Goal: Information Seeking & Learning: Learn about a topic

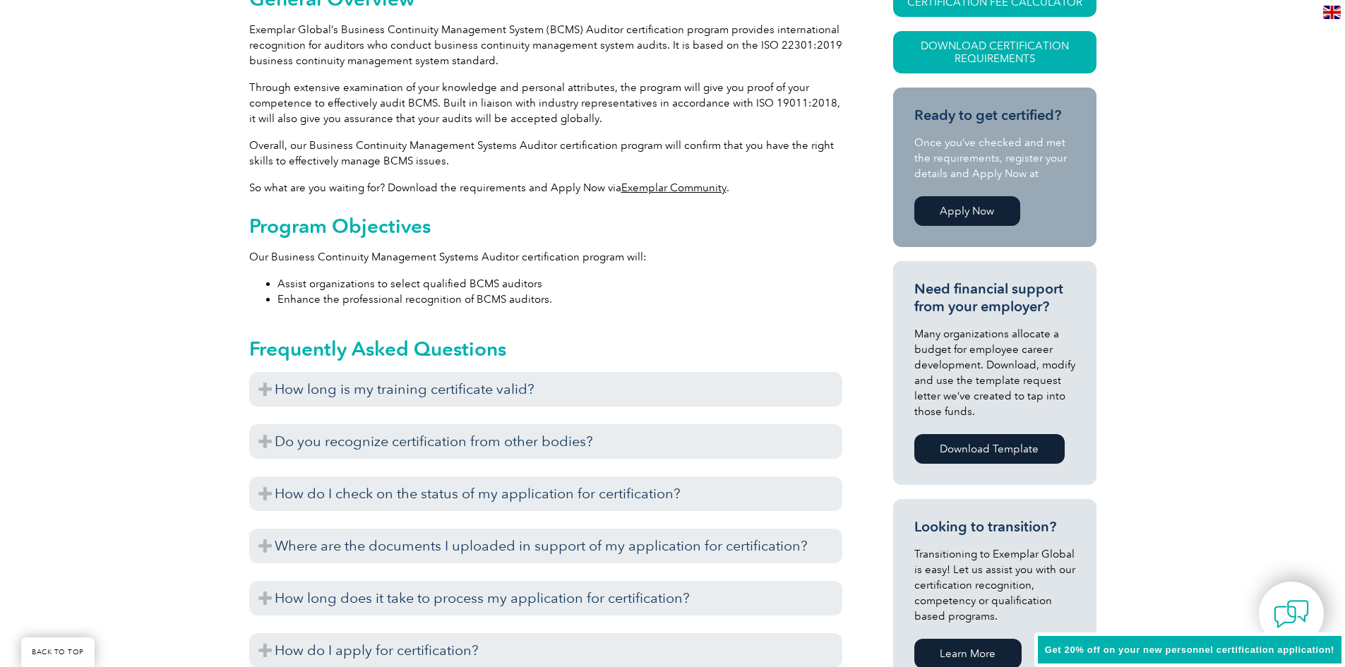
scroll to position [395, 0]
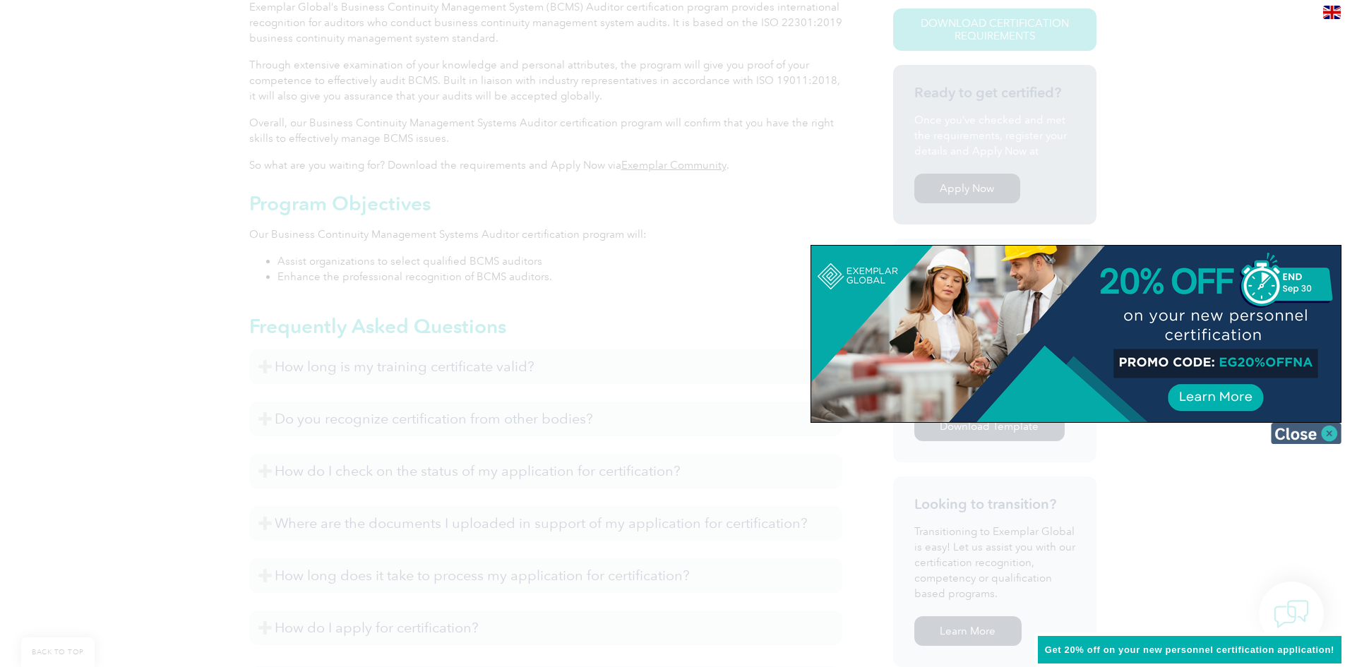
click at [1297, 437] on img at bounding box center [1306, 433] width 71 height 21
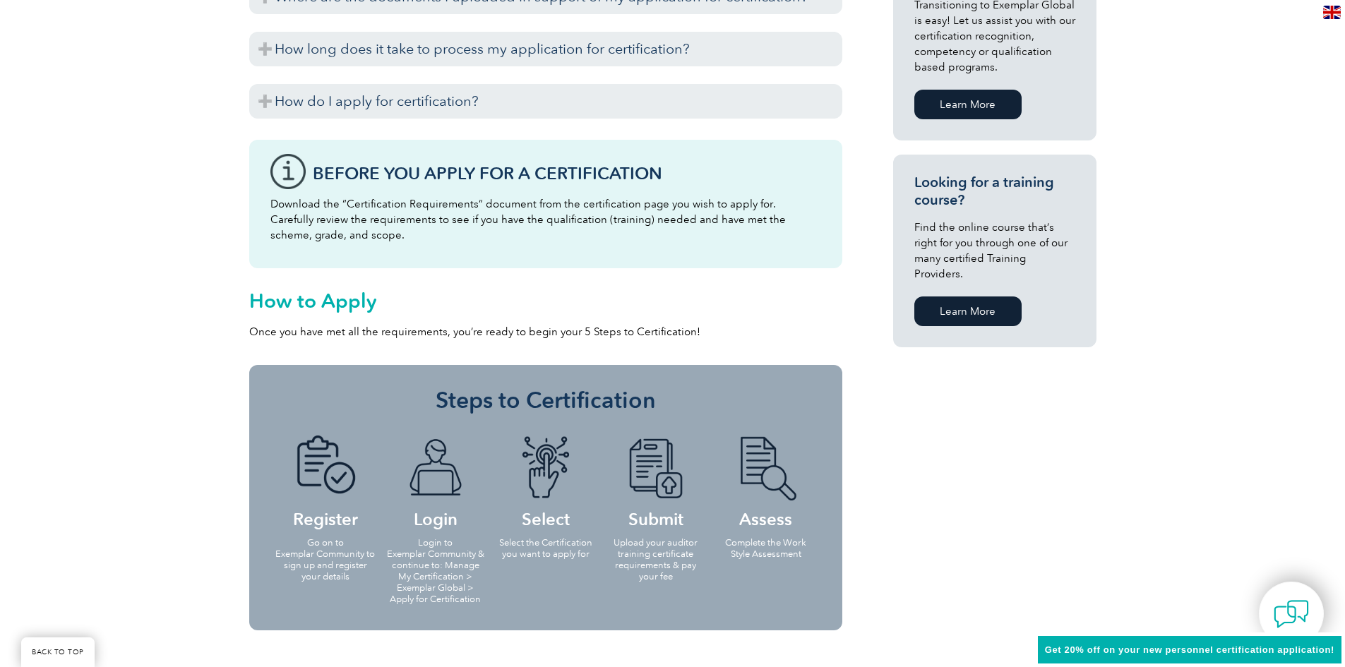
scroll to position [1030, 0]
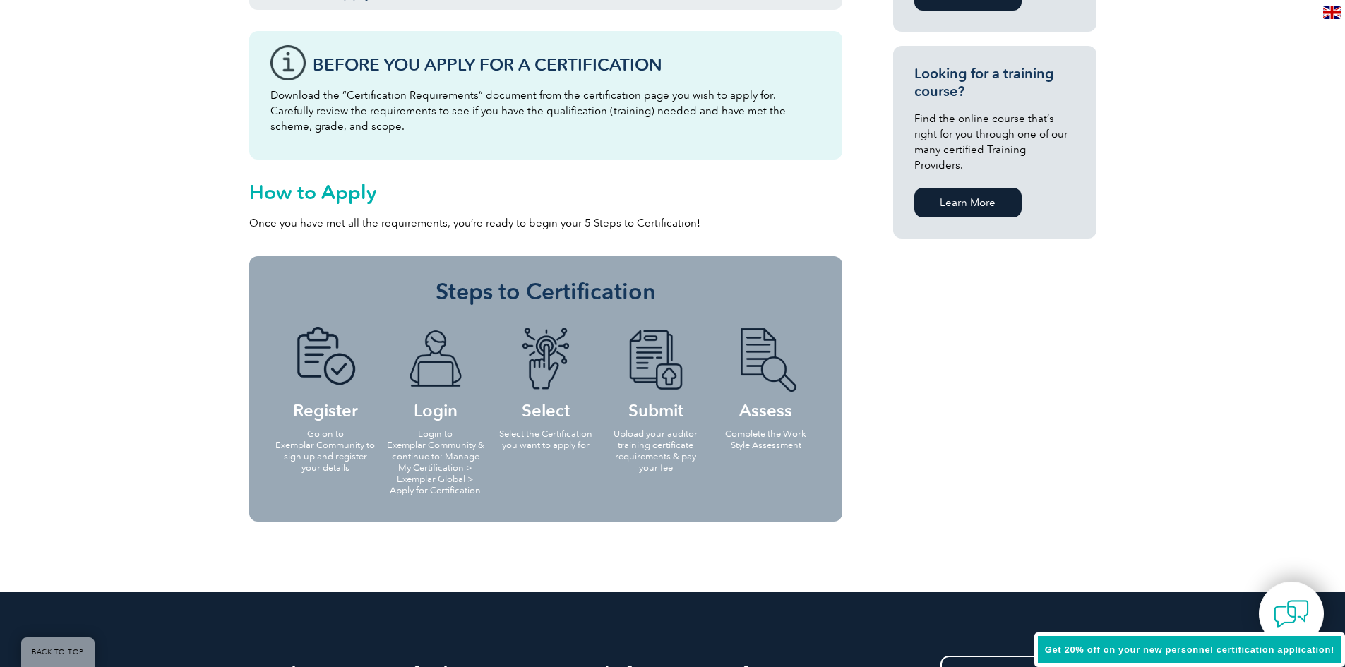
click at [964, 188] on link "Learn More" at bounding box center [967, 203] width 107 height 30
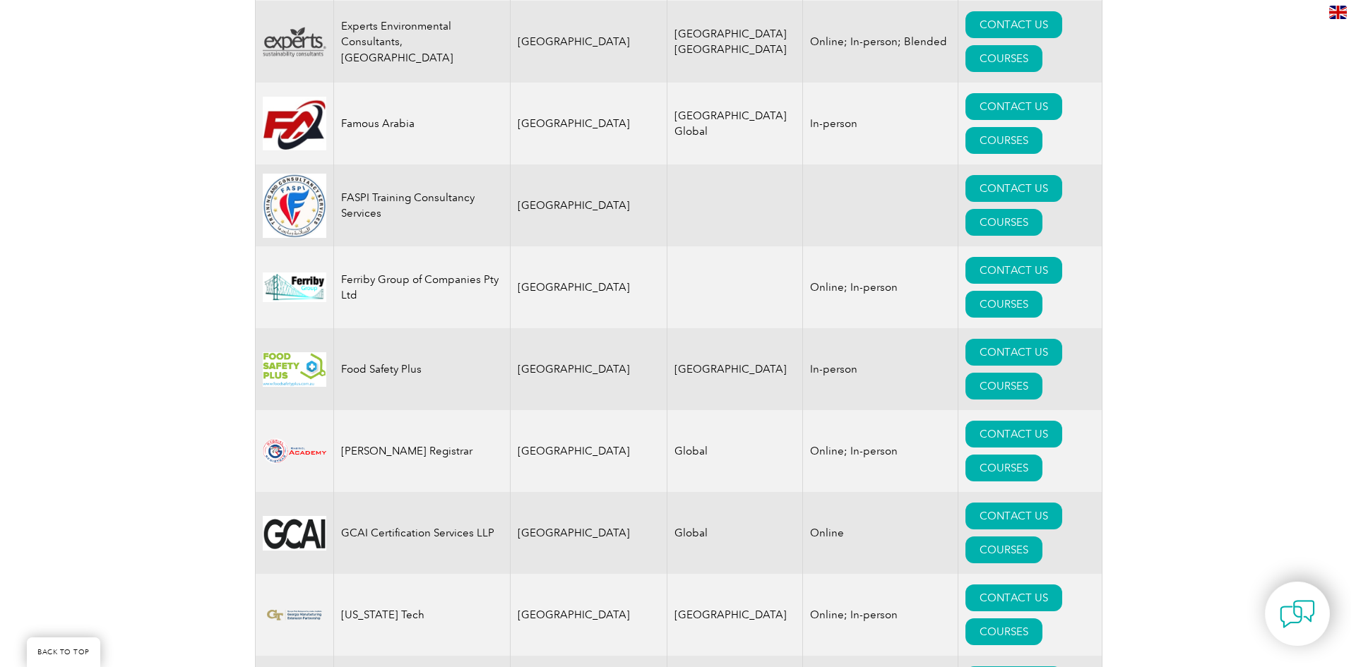
scroll to position [7696, 0]
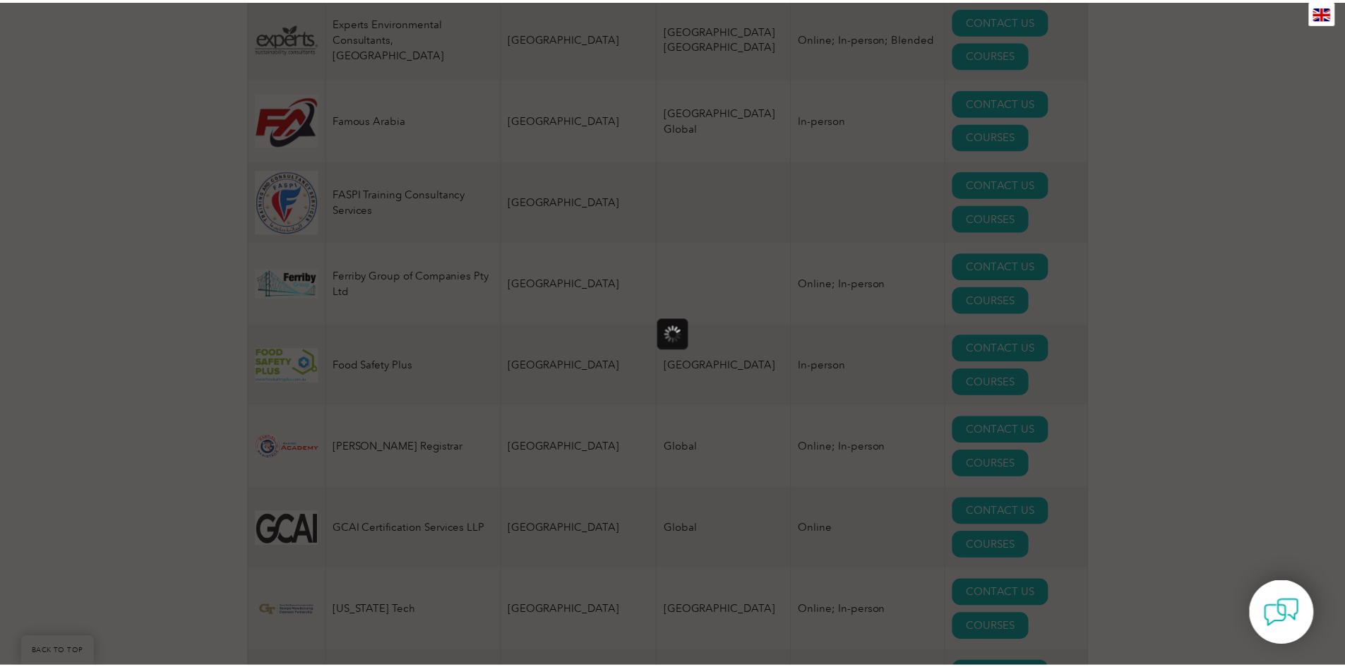
scroll to position [0, 0]
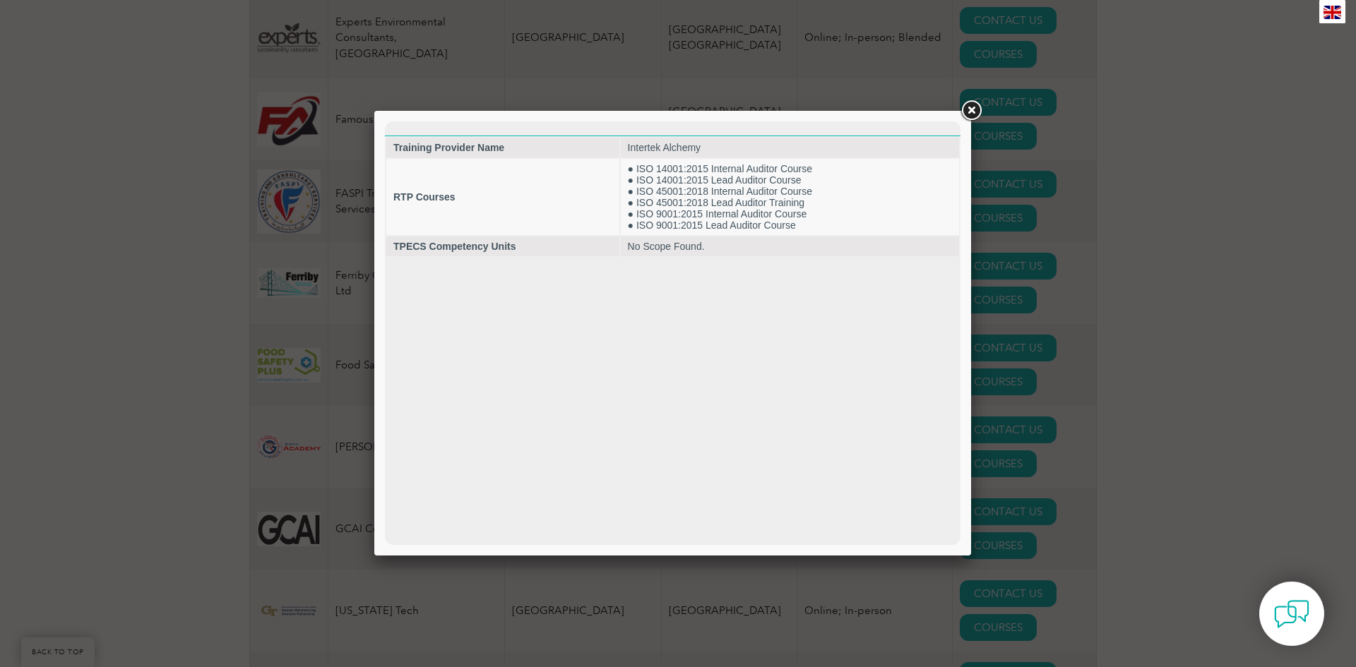
click at [969, 112] on link at bounding box center [970, 110] width 25 height 25
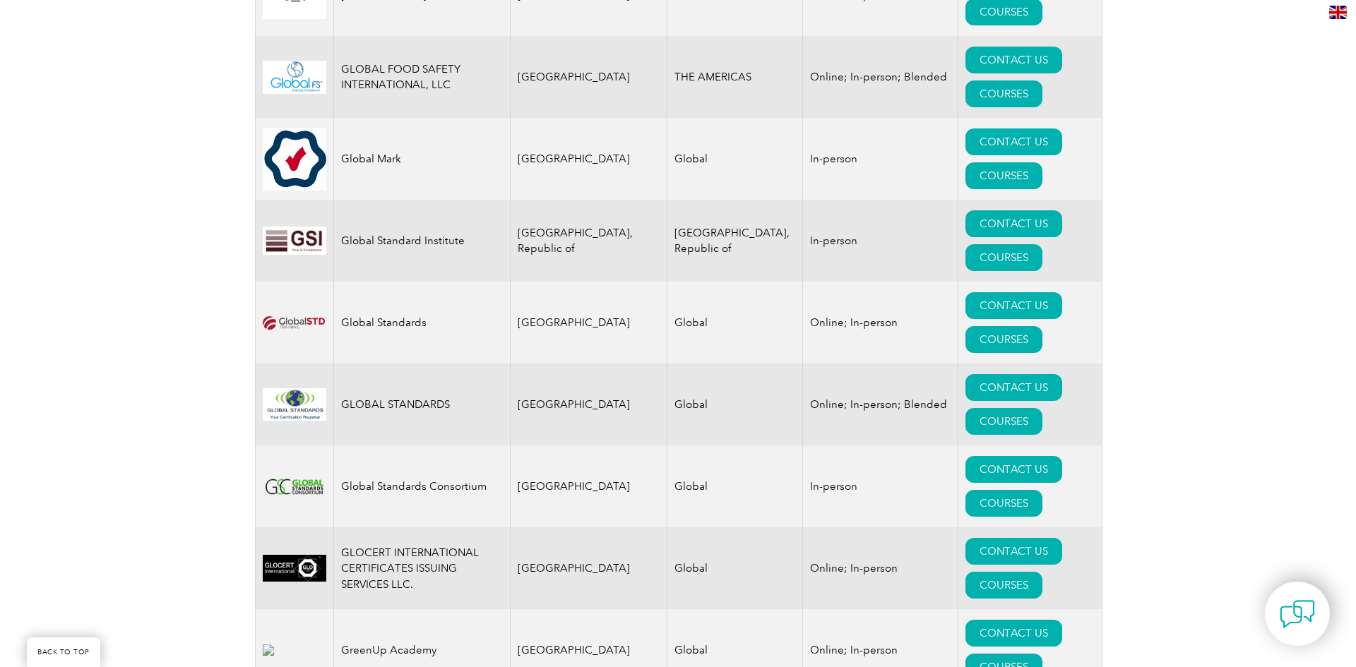
scroll to position [8543, 0]
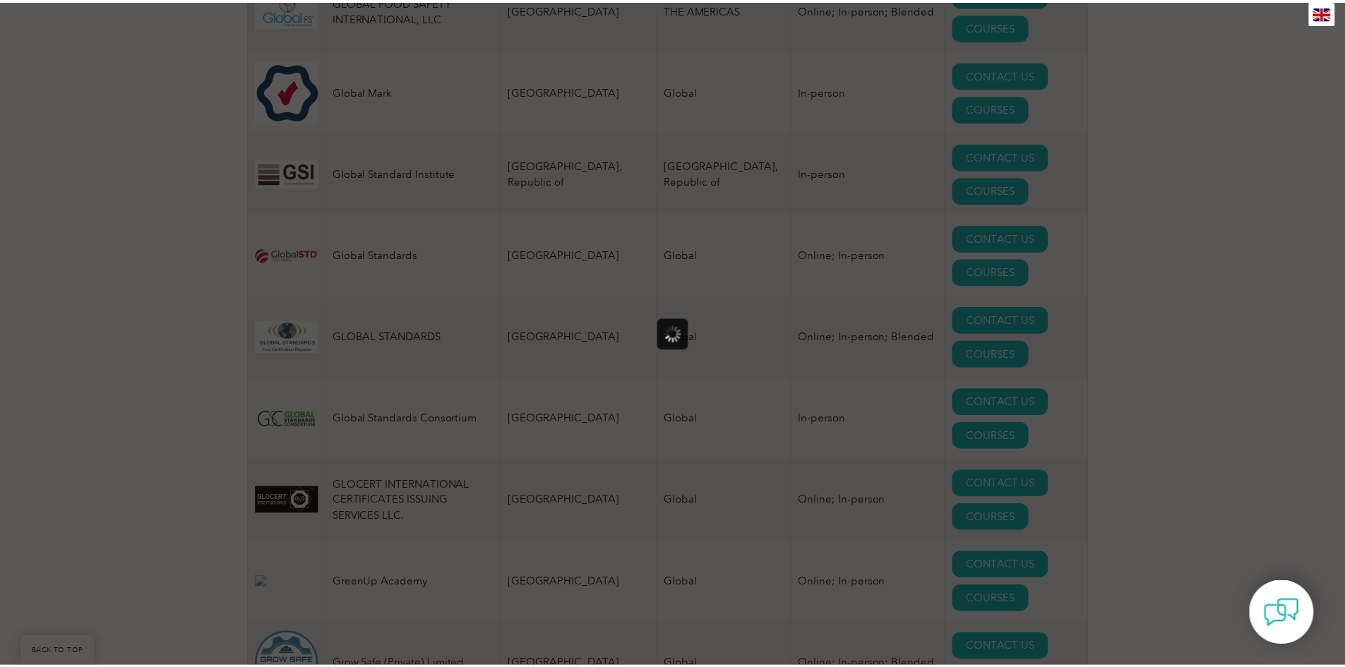
scroll to position [0, 0]
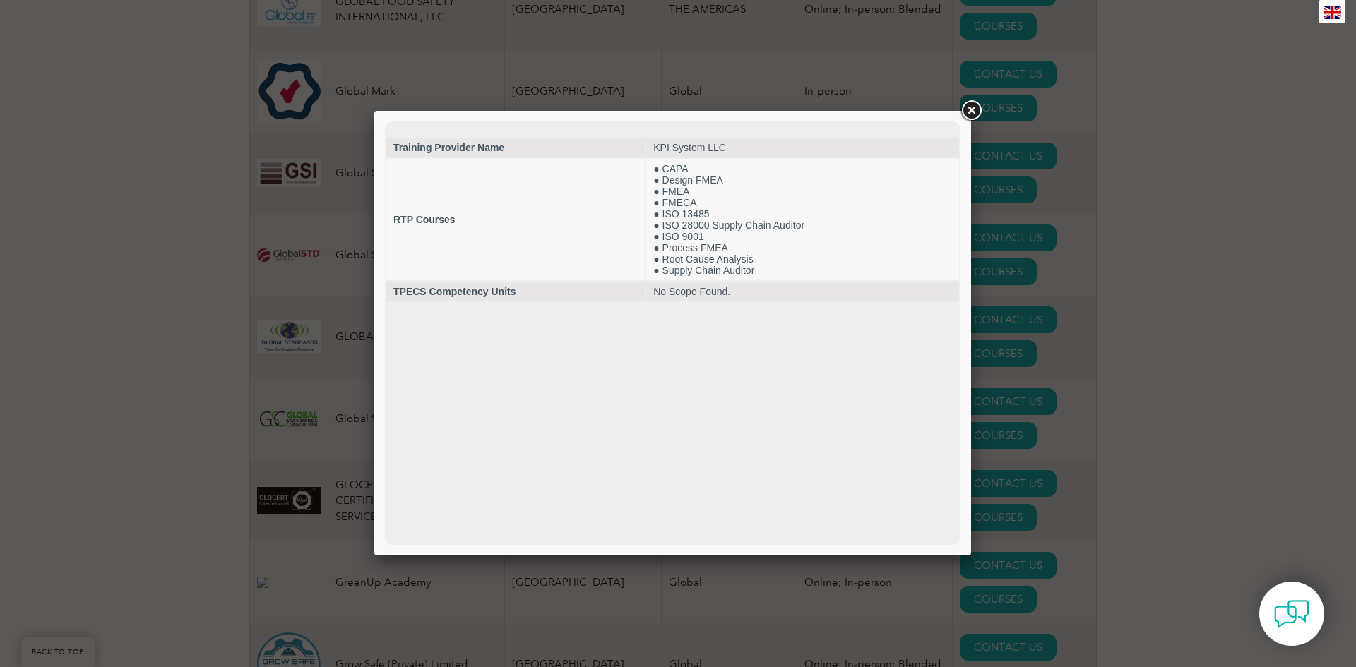
click at [964, 112] on link at bounding box center [970, 110] width 25 height 25
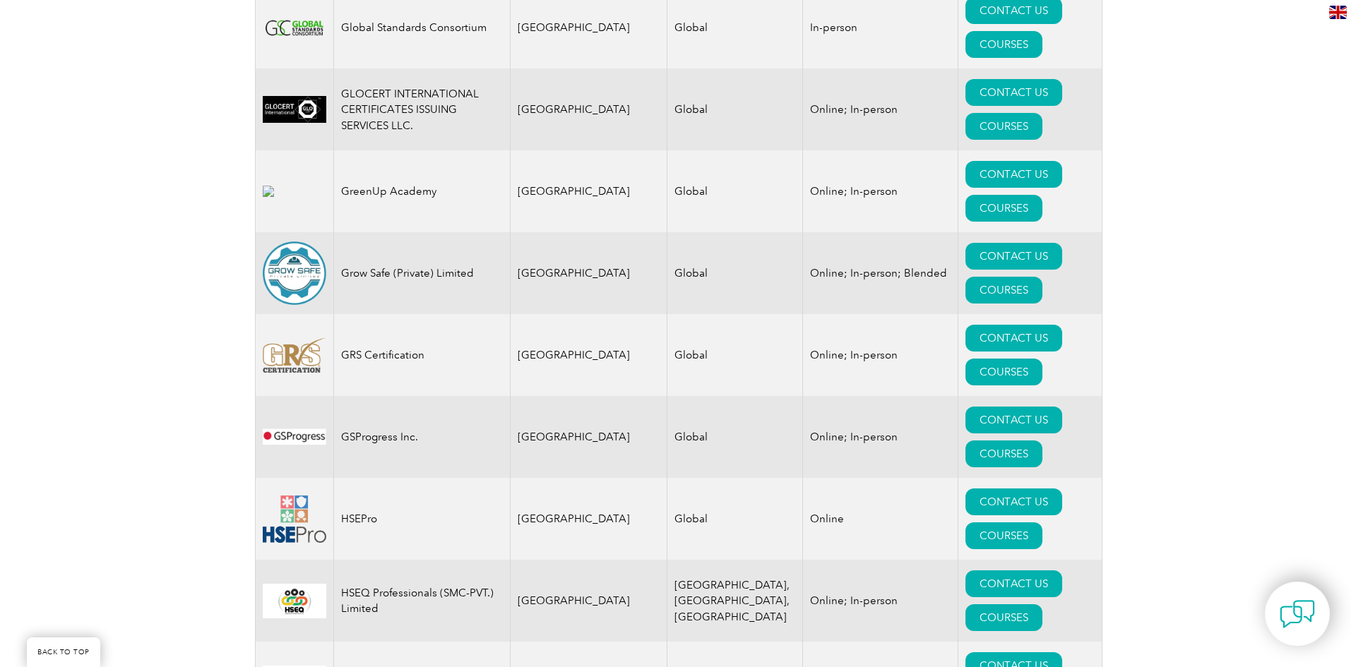
scroll to position [8966, 0]
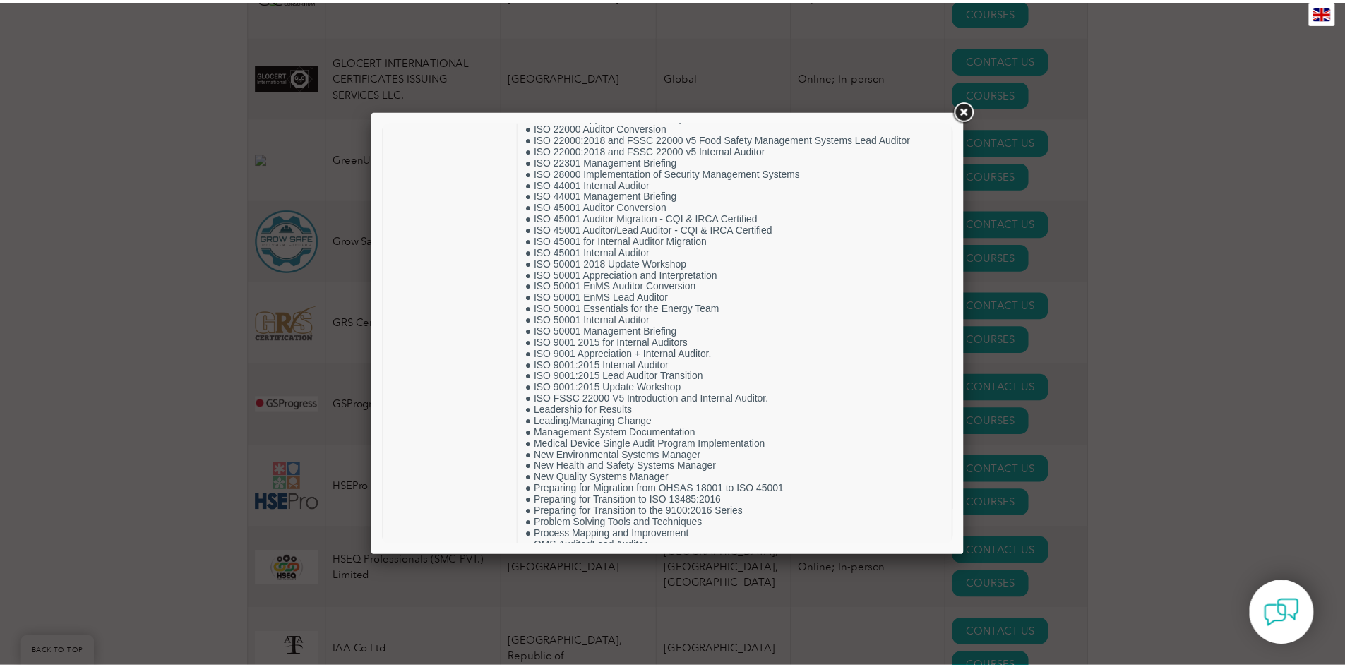
scroll to position [861, 0]
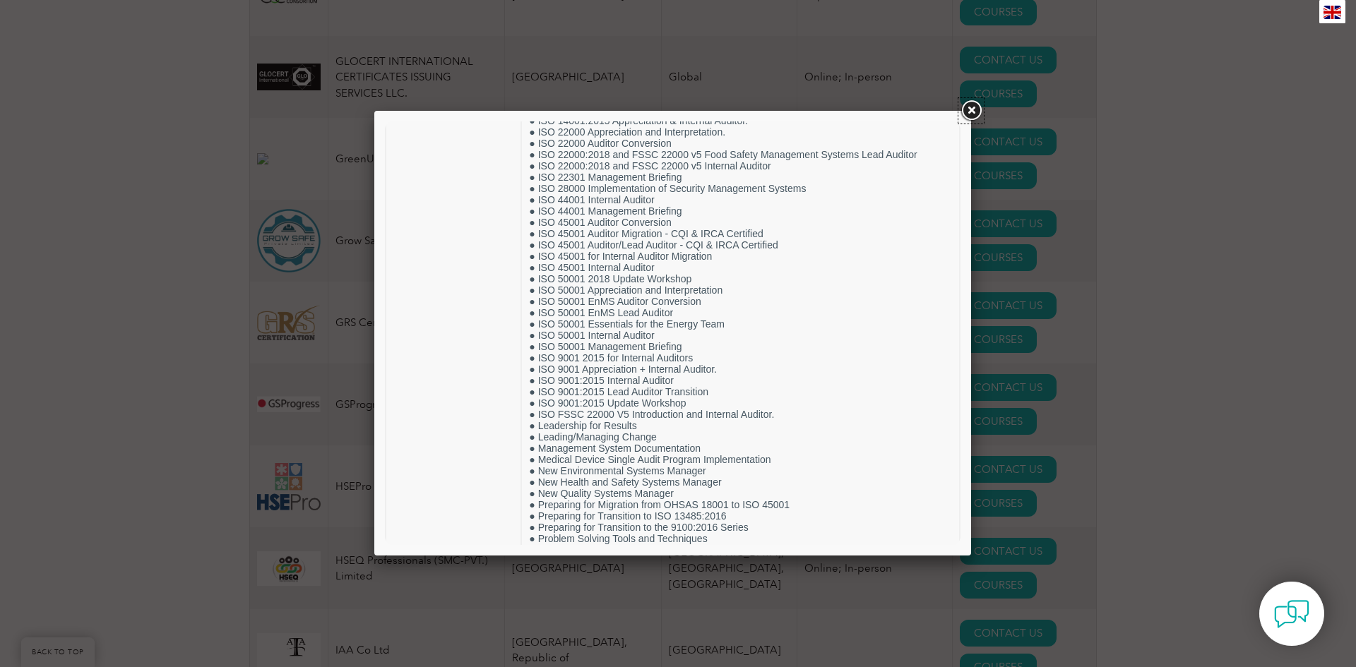
click at [972, 112] on link at bounding box center [970, 110] width 25 height 25
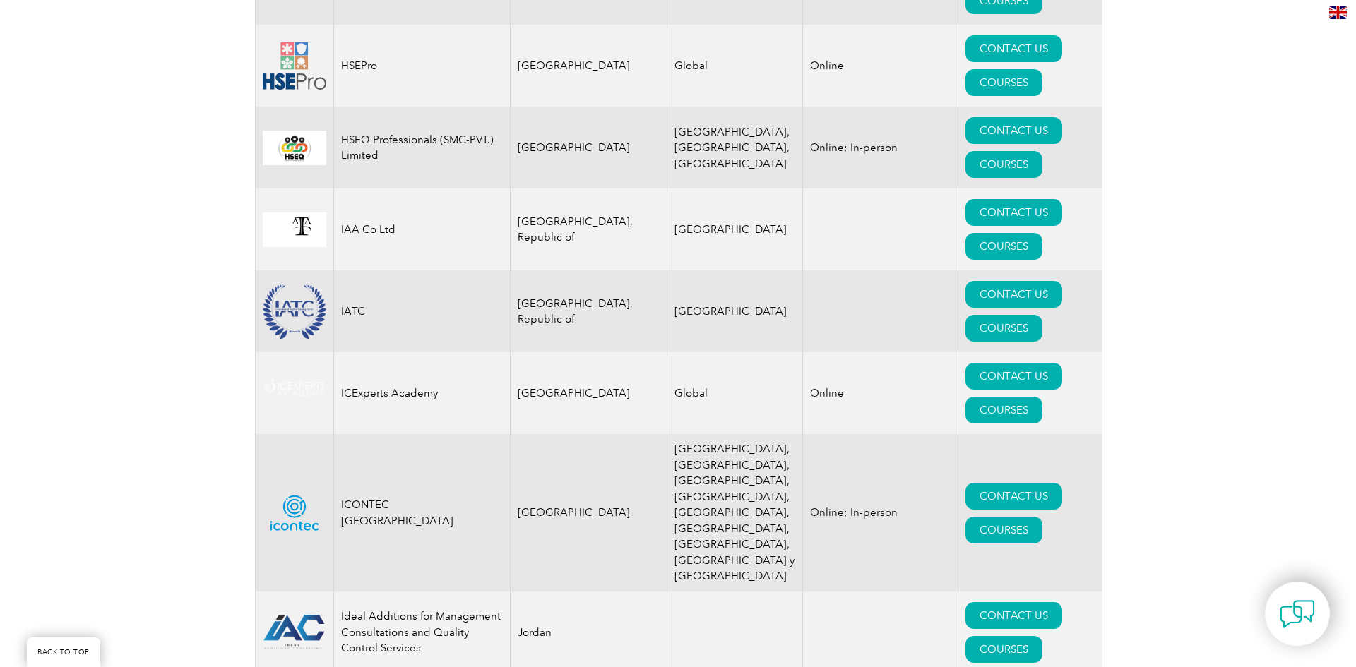
scroll to position [9390, 0]
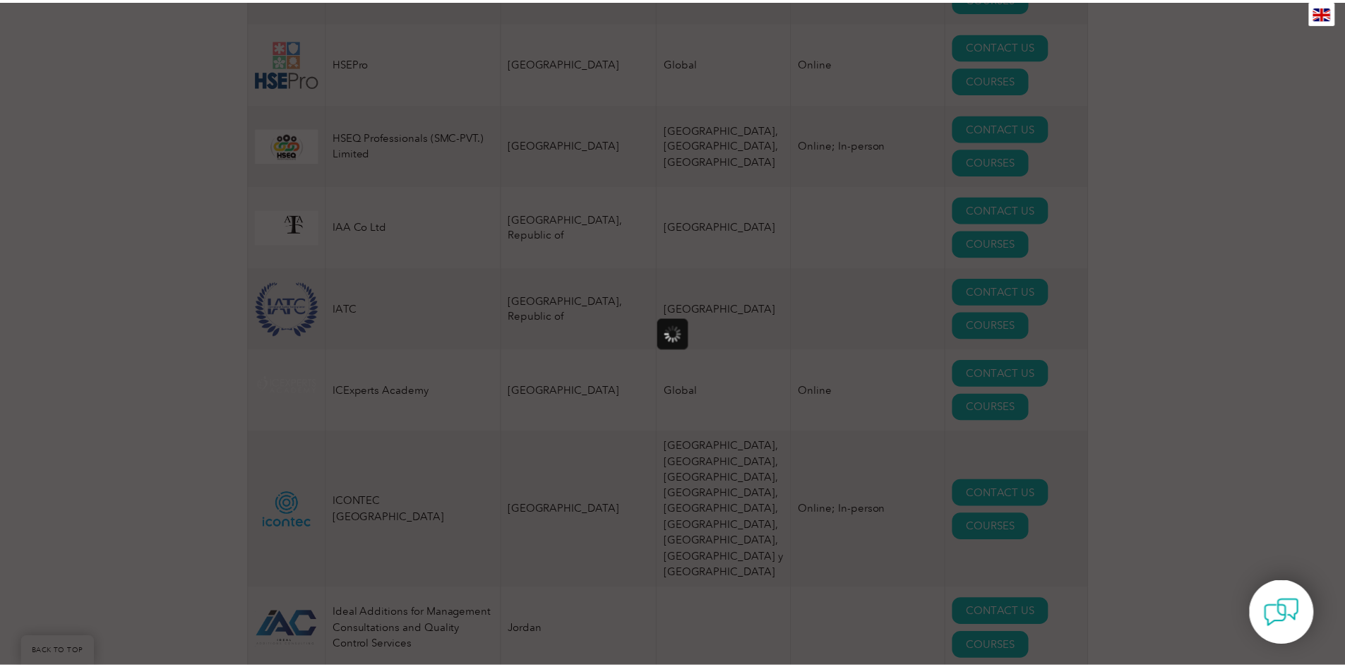
scroll to position [0, 0]
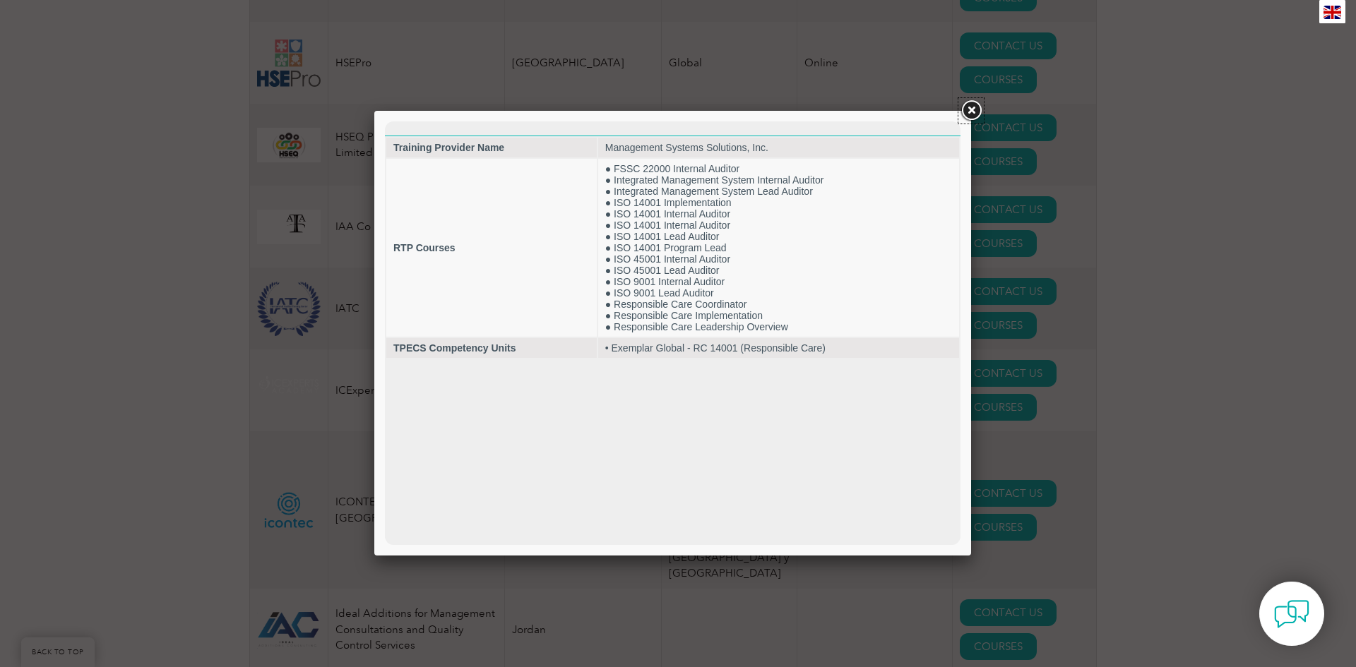
click at [968, 113] on link at bounding box center [970, 110] width 25 height 25
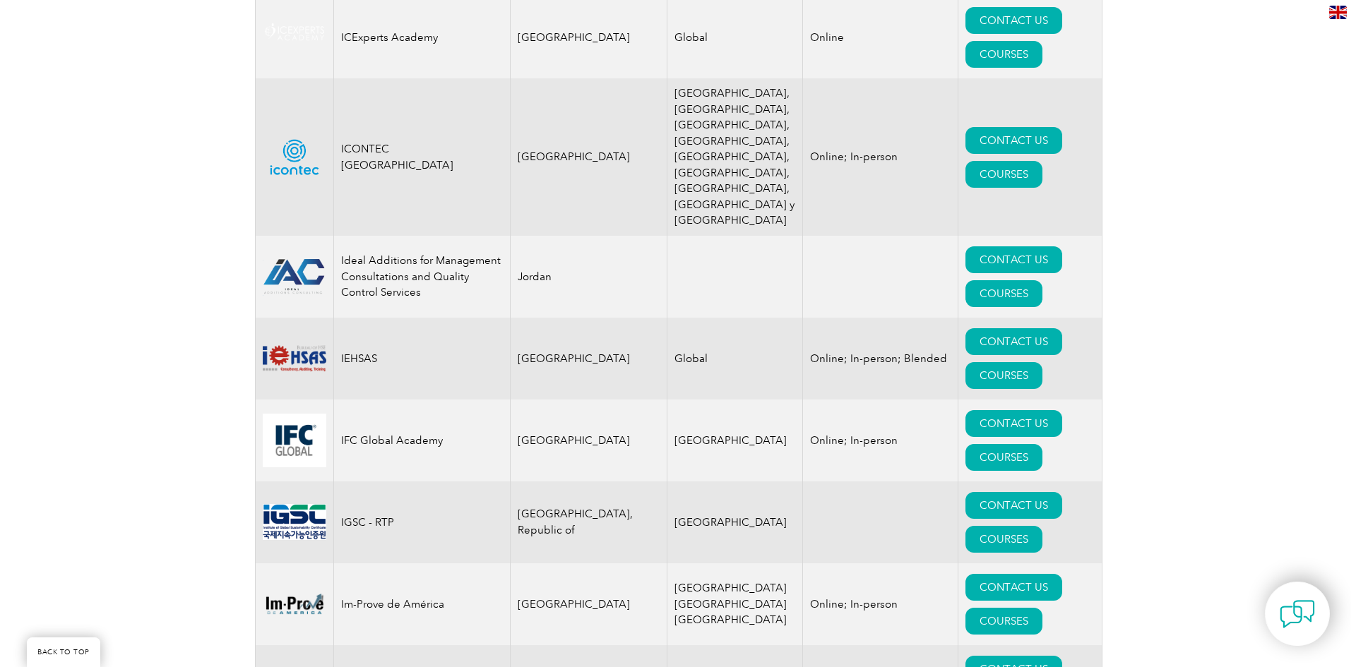
scroll to position [9814, 0]
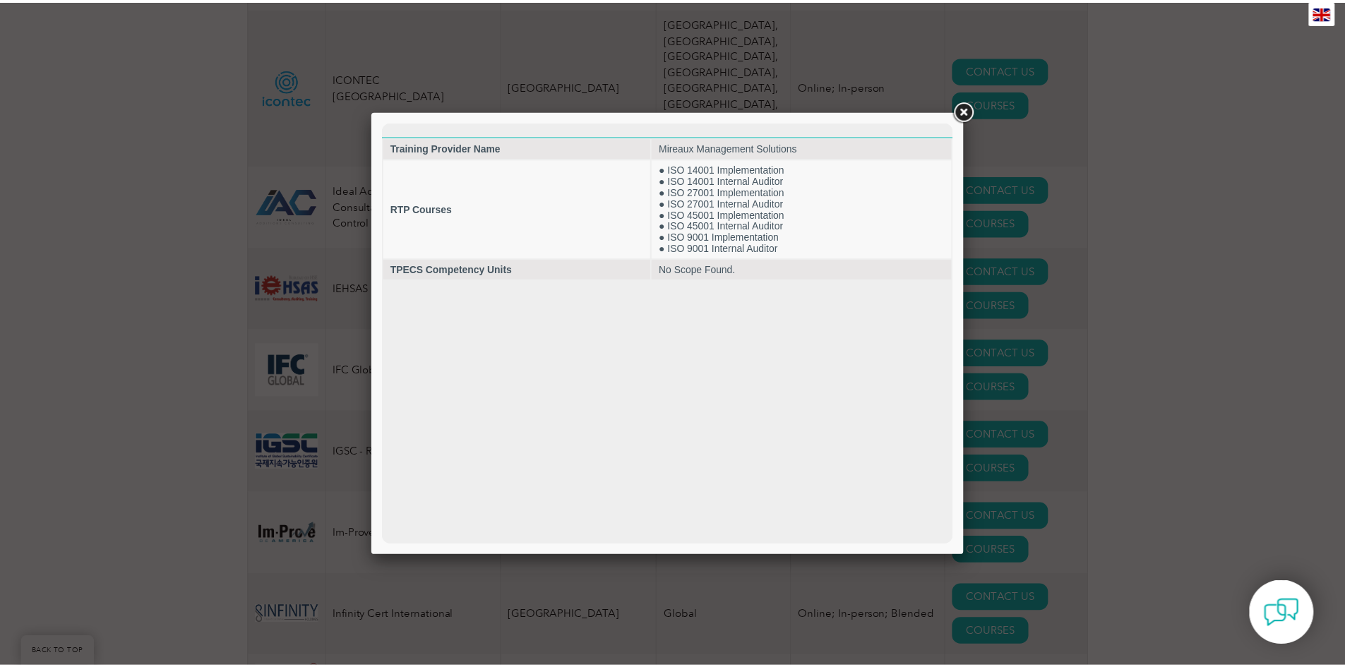
scroll to position [0, 0]
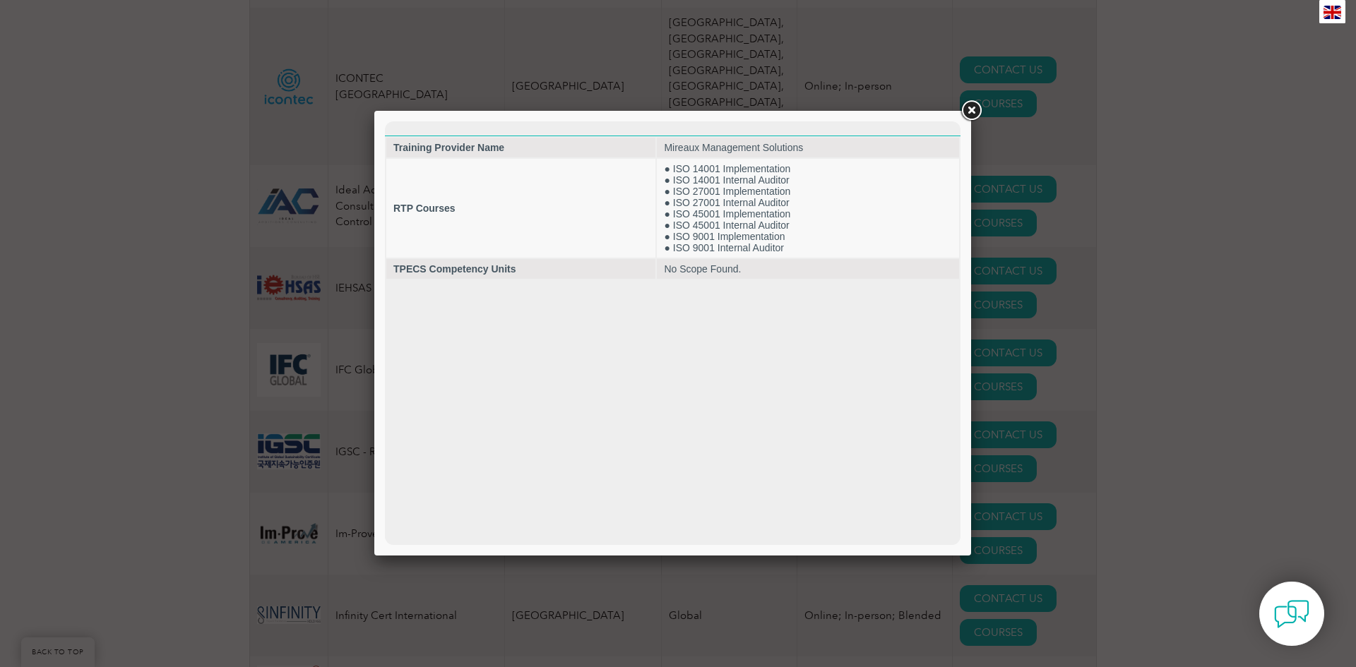
click at [976, 109] on link at bounding box center [970, 110] width 25 height 25
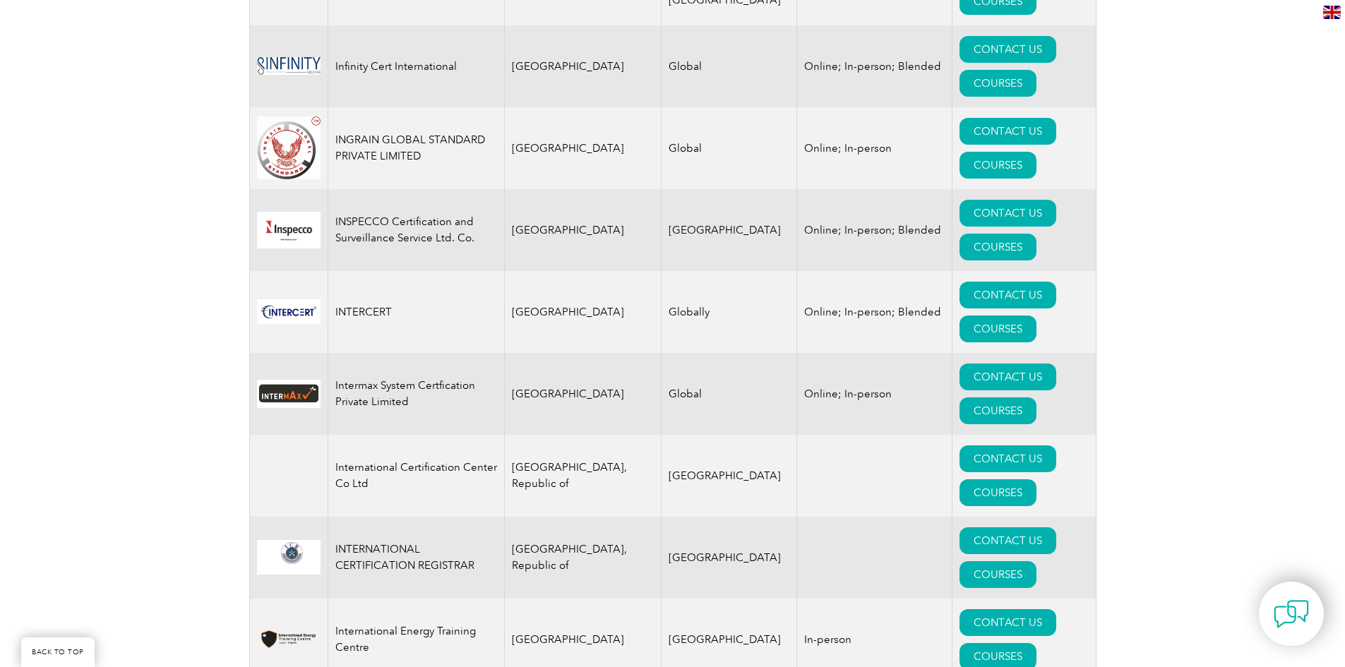
scroll to position [10378, 0]
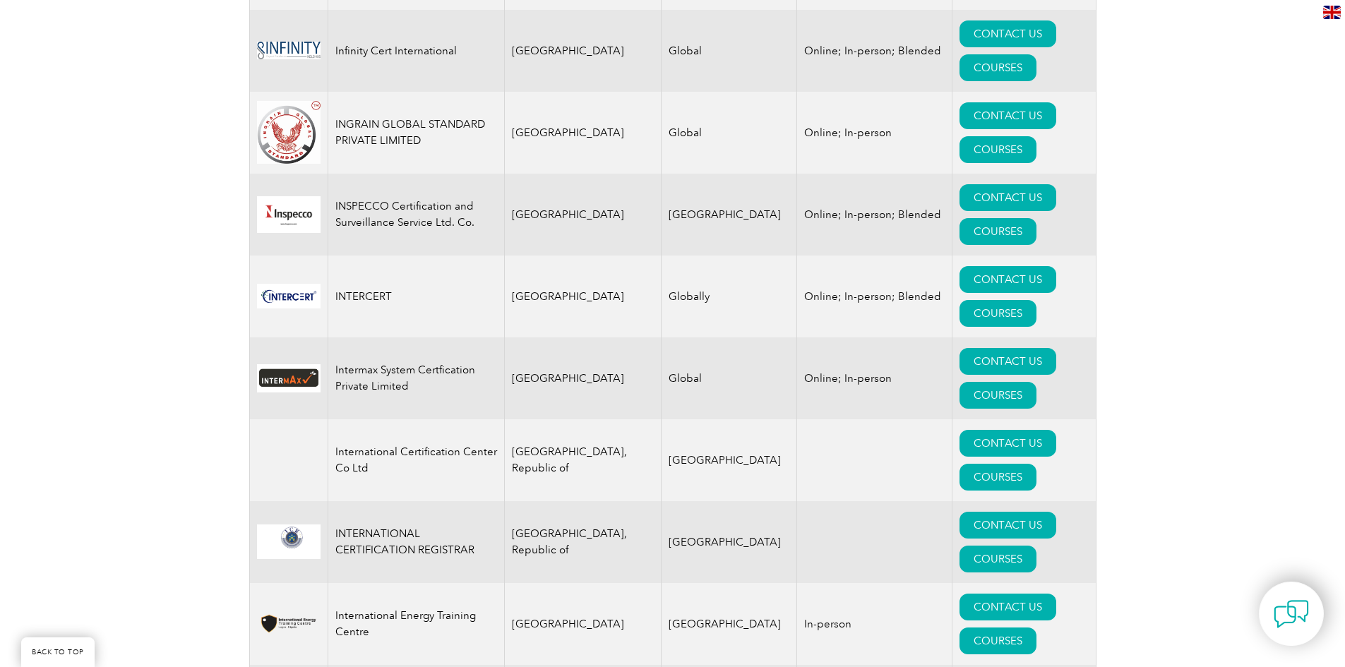
drag, startPoint x: 646, startPoint y: 324, endPoint x: 644, endPoint y: 315, distance: 9.4
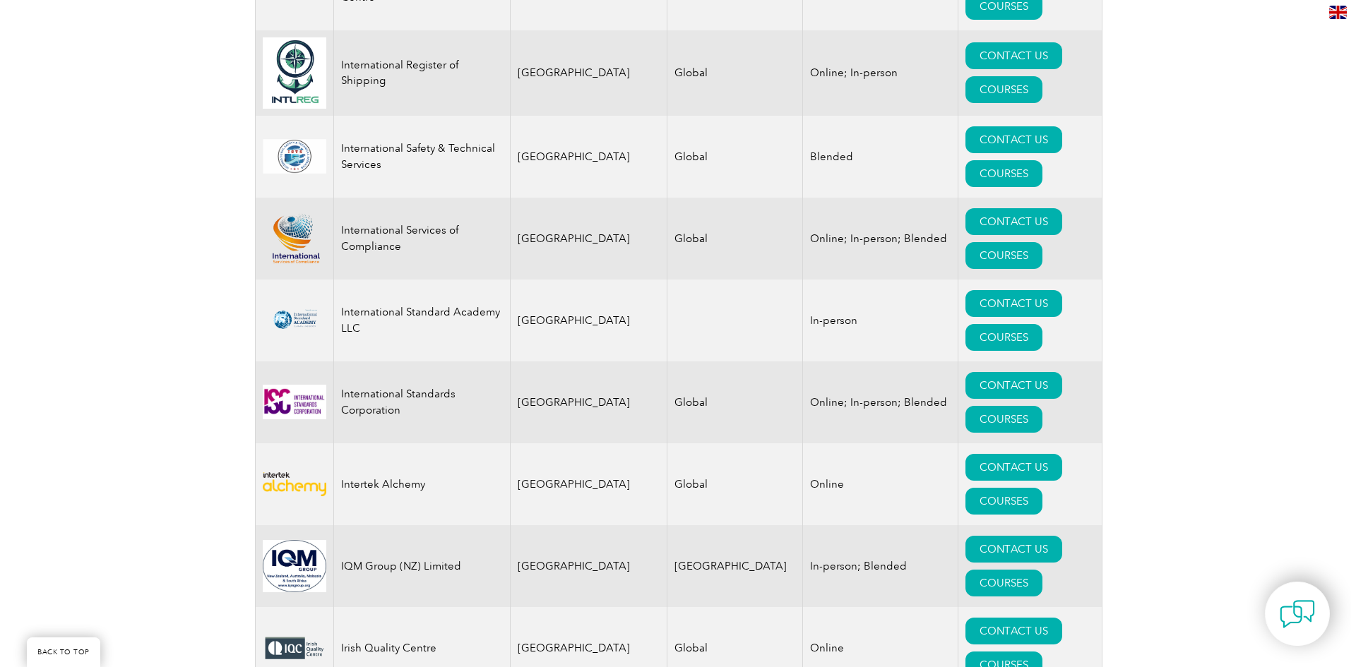
scroll to position [11014, 0]
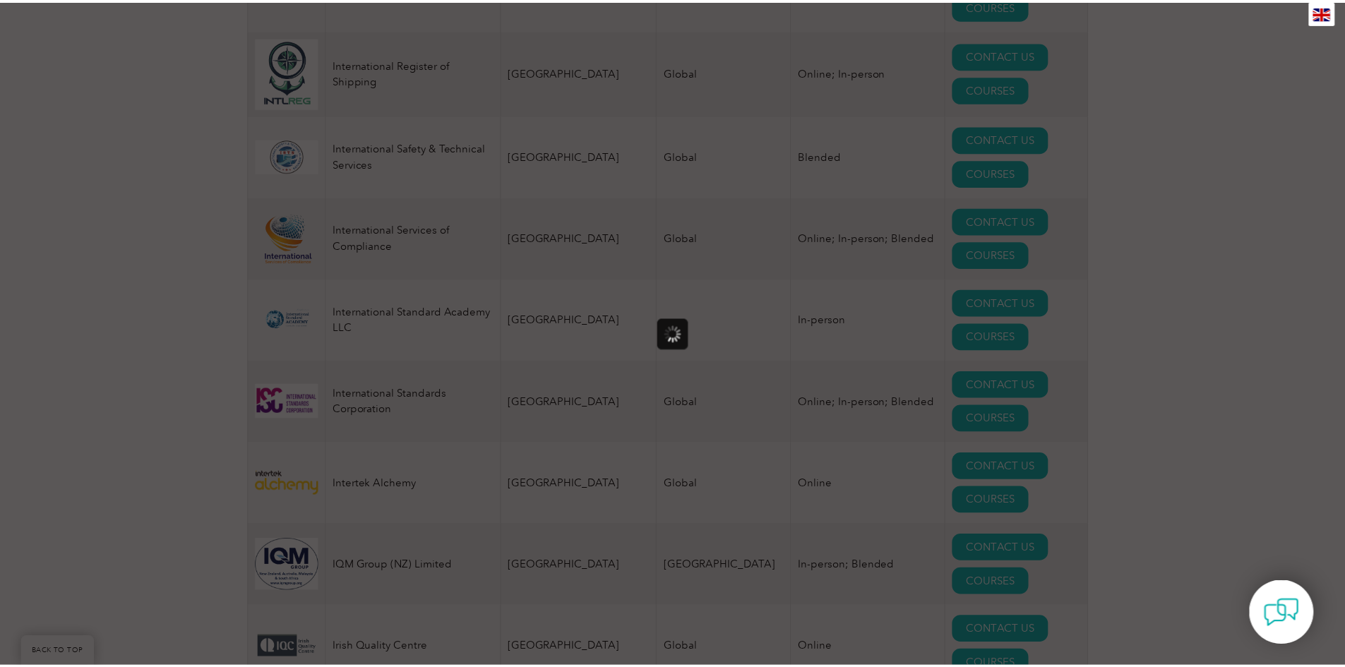
scroll to position [0, 0]
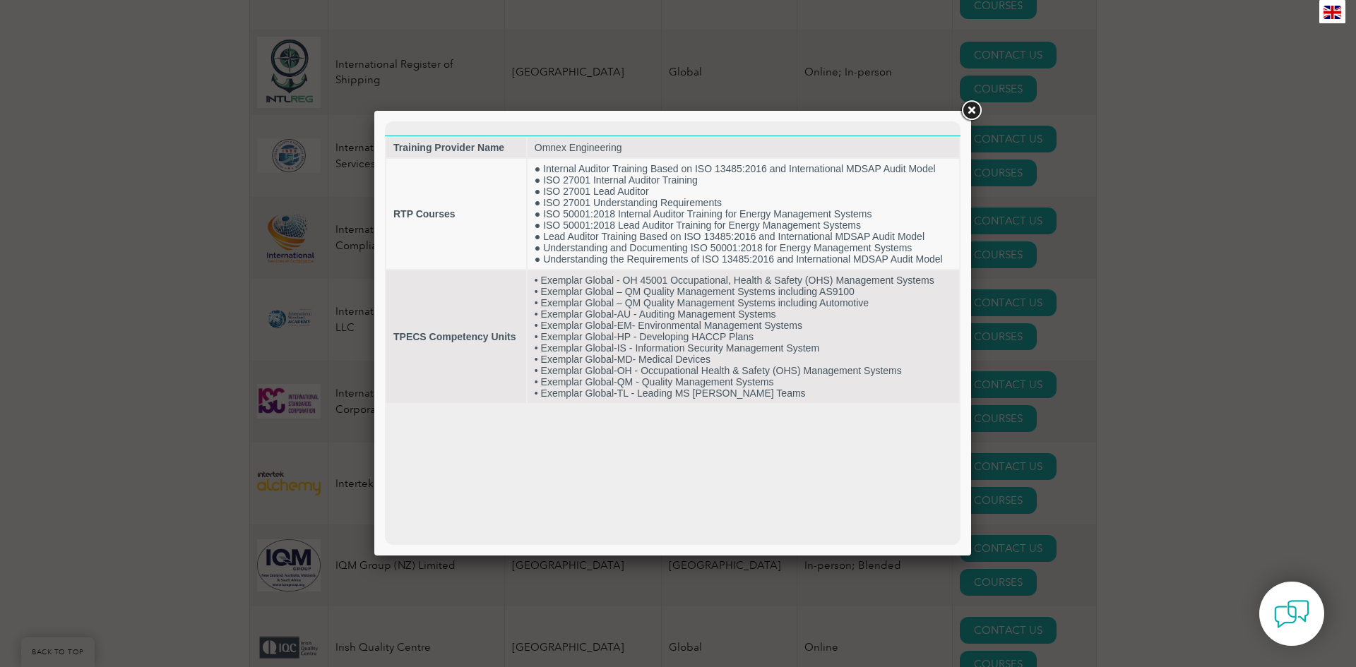
click at [972, 114] on link at bounding box center [970, 110] width 25 height 25
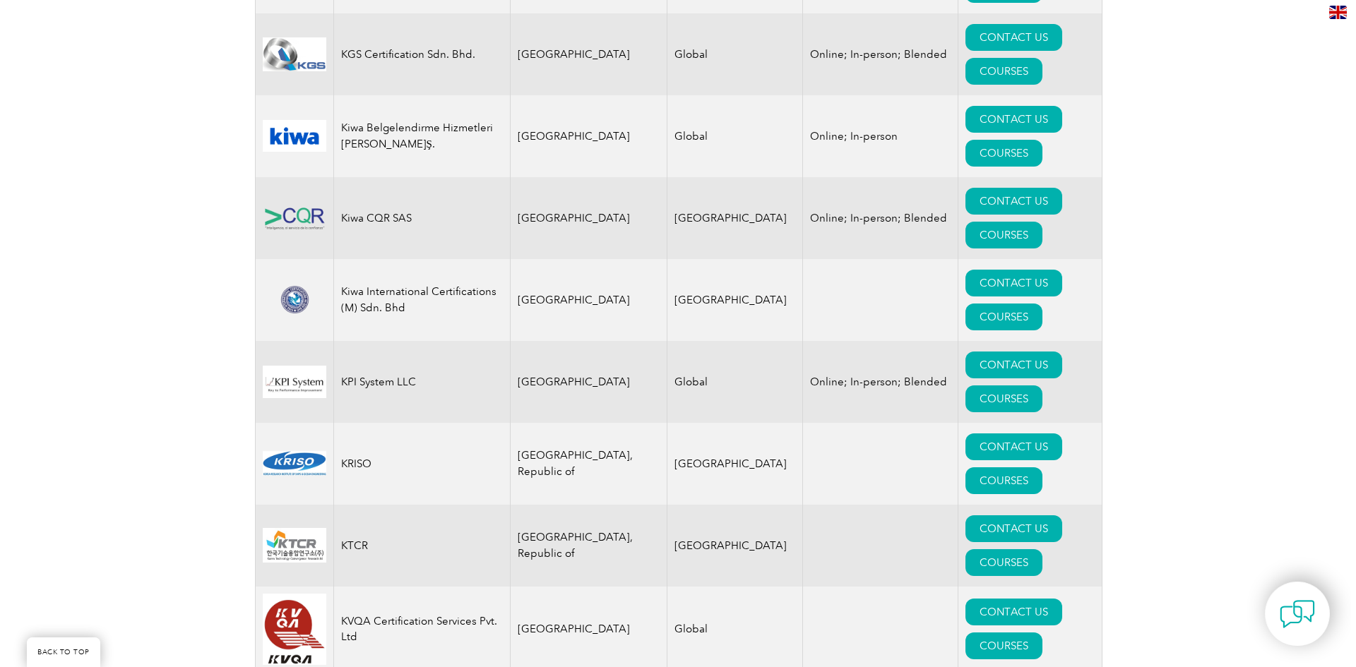
scroll to position [12355, 0]
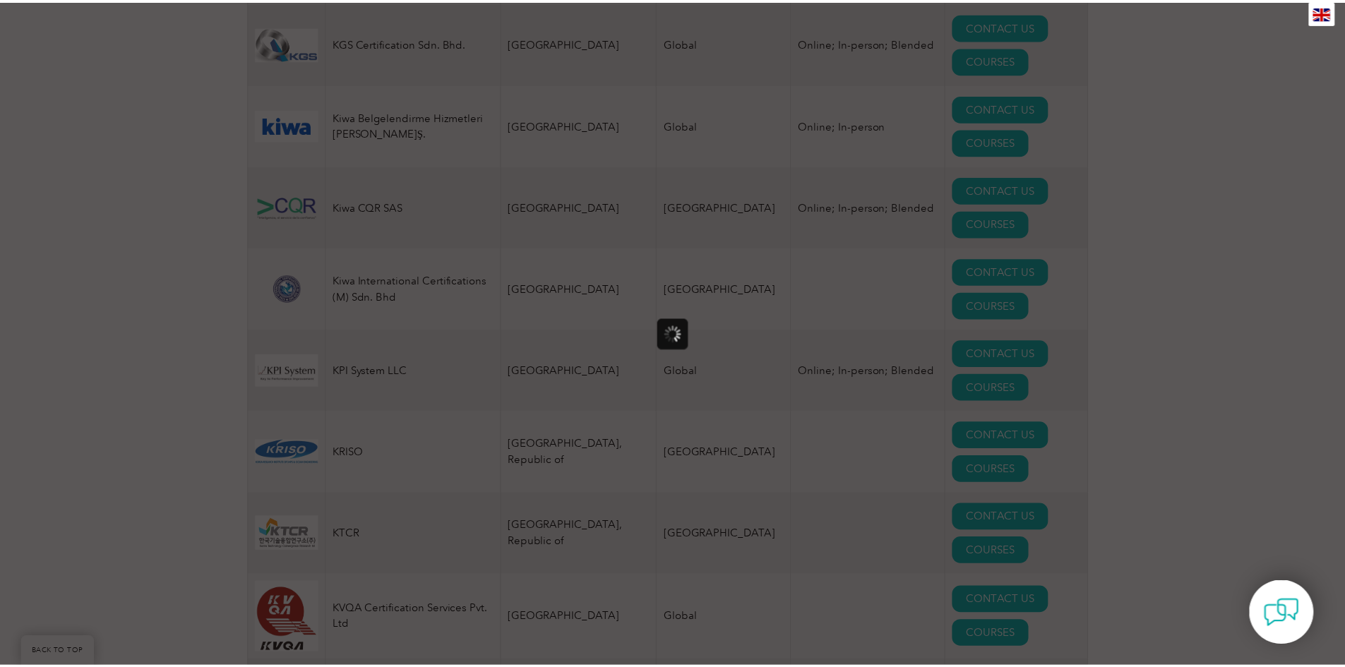
scroll to position [0, 0]
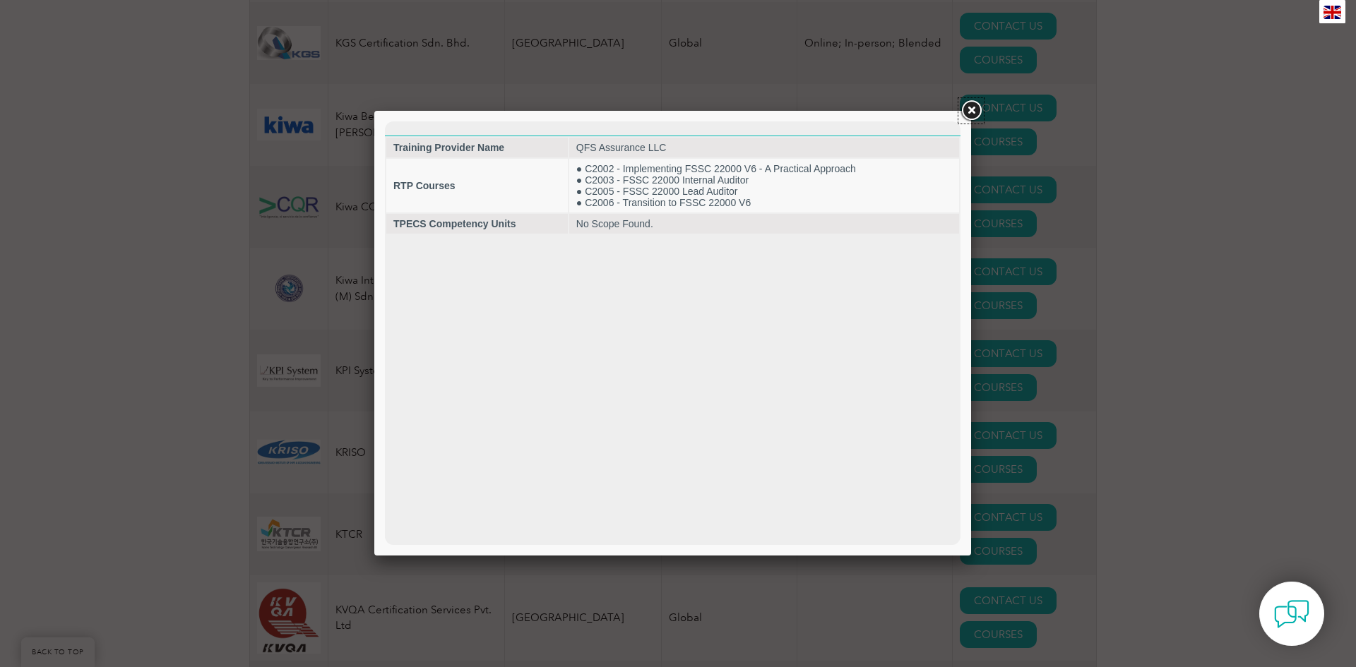
drag, startPoint x: 968, startPoint y: 111, endPoint x: 959, endPoint y: 112, distance: 8.6
click at [967, 112] on link at bounding box center [970, 110] width 25 height 25
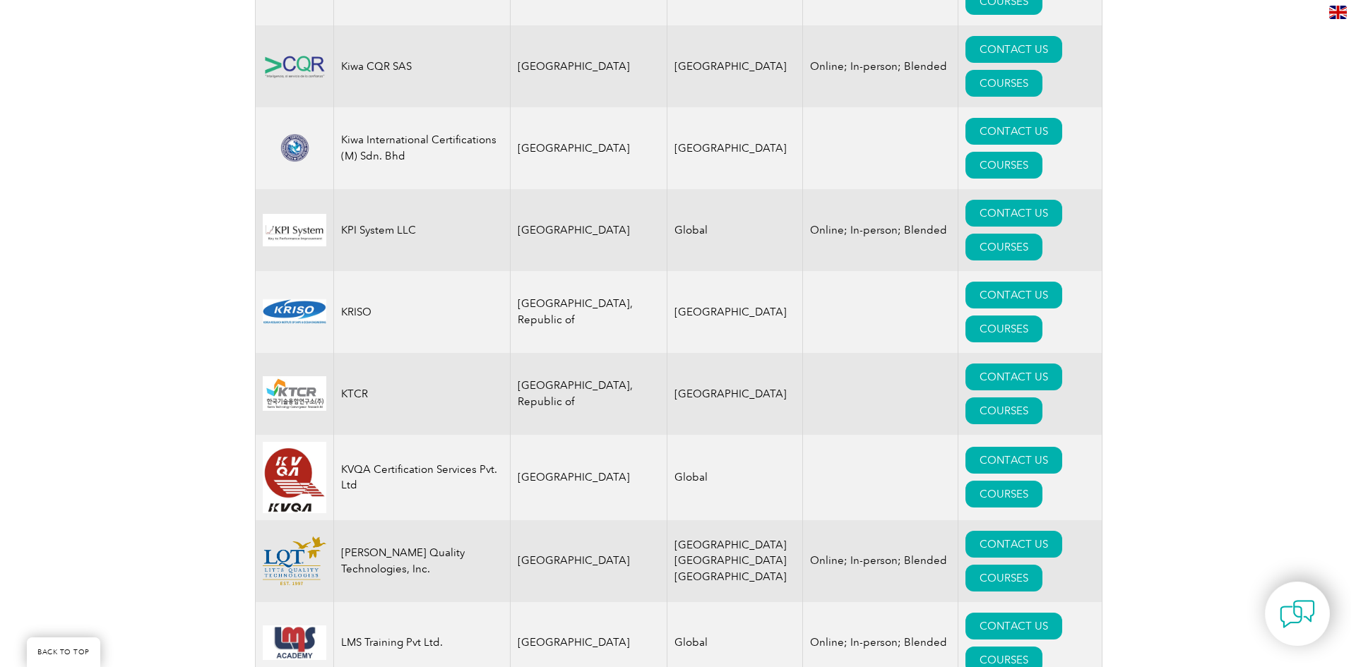
scroll to position [12496, 0]
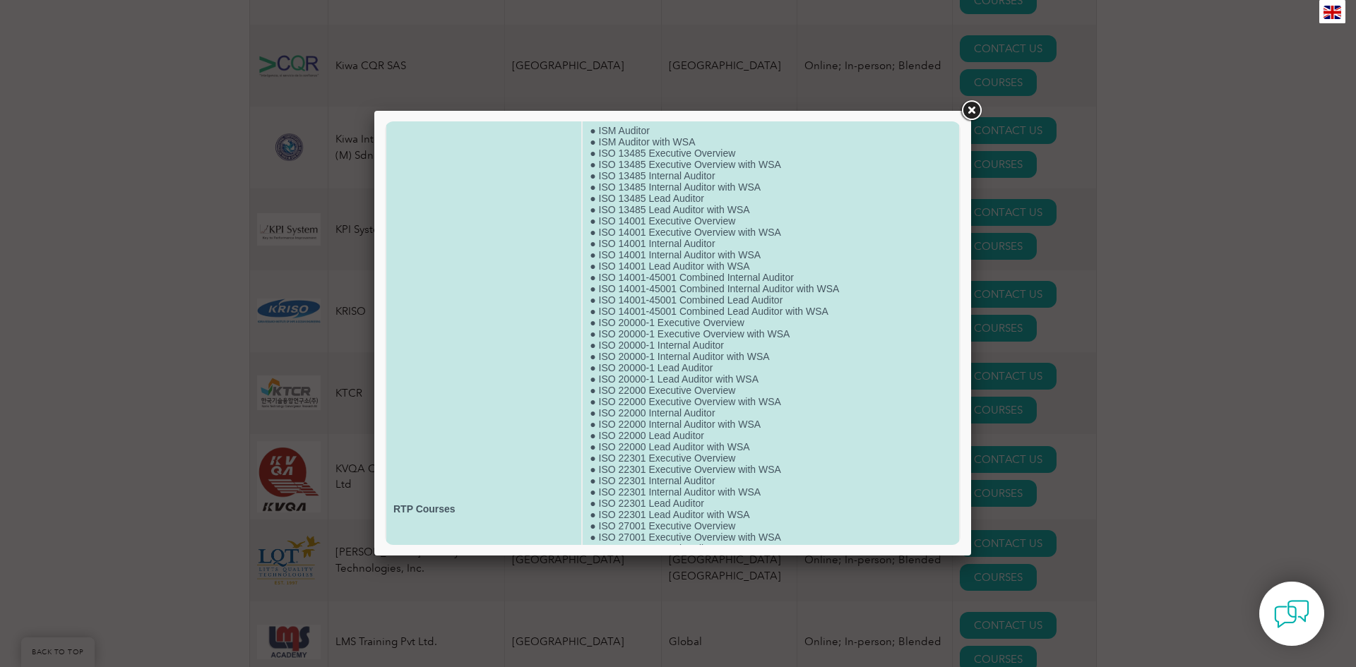
scroll to position [141, 0]
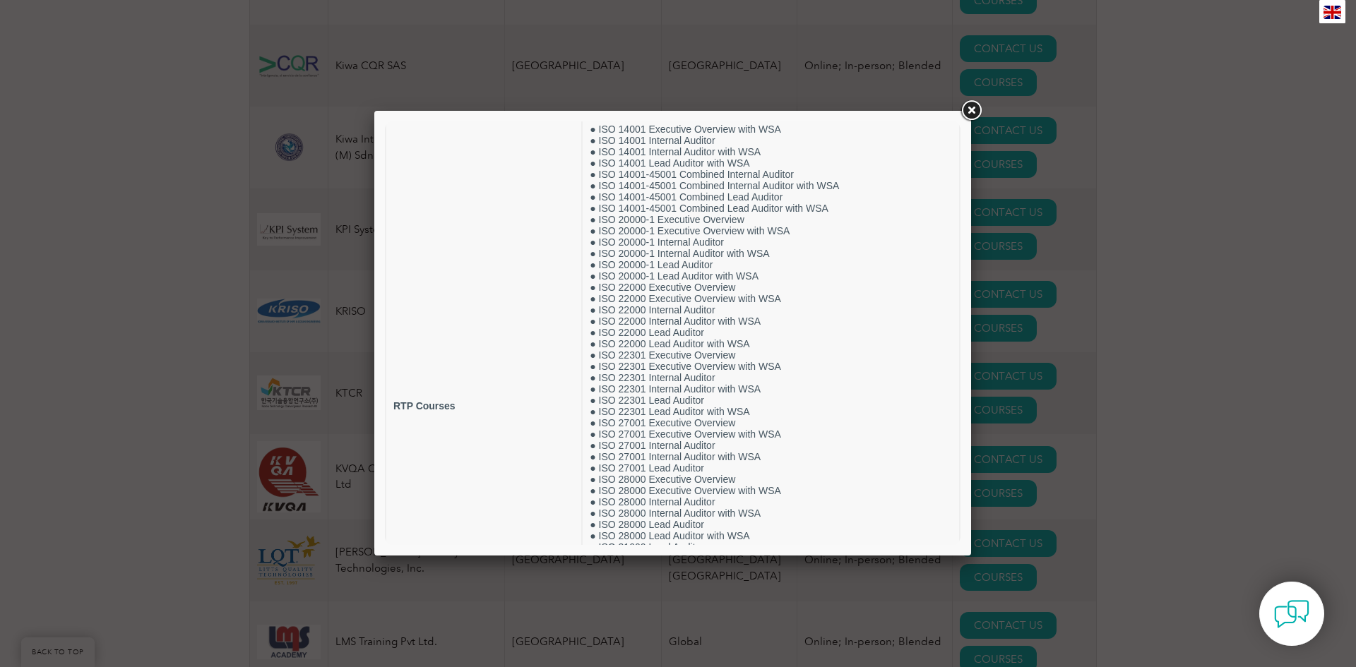
click at [967, 113] on link at bounding box center [970, 110] width 25 height 25
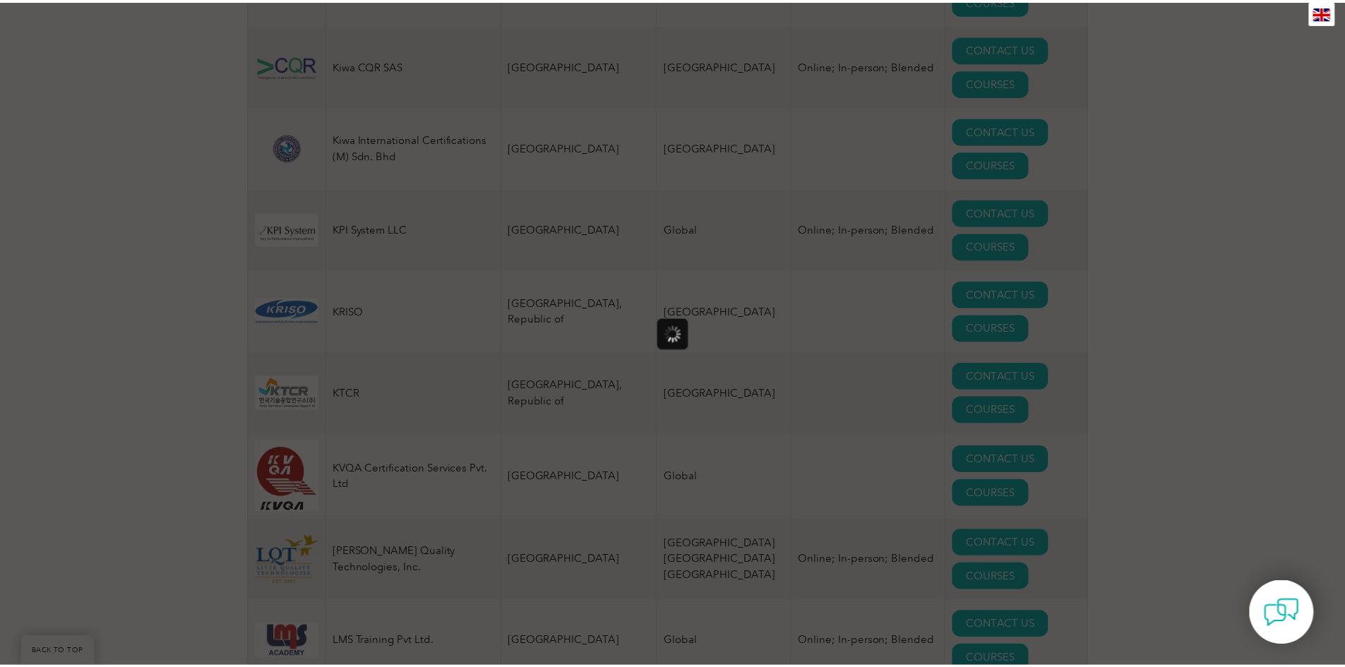
scroll to position [0, 0]
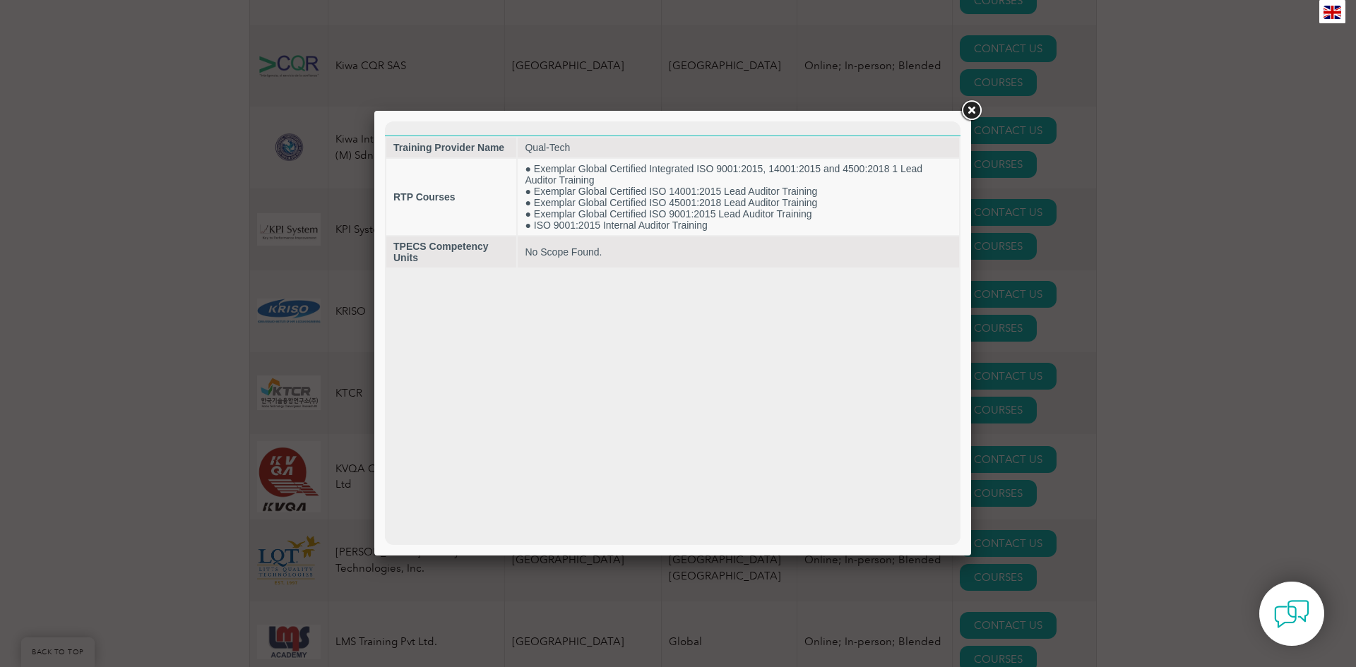
click at [970, 111] on link at bounding box center [970, 110] width 25 height 25
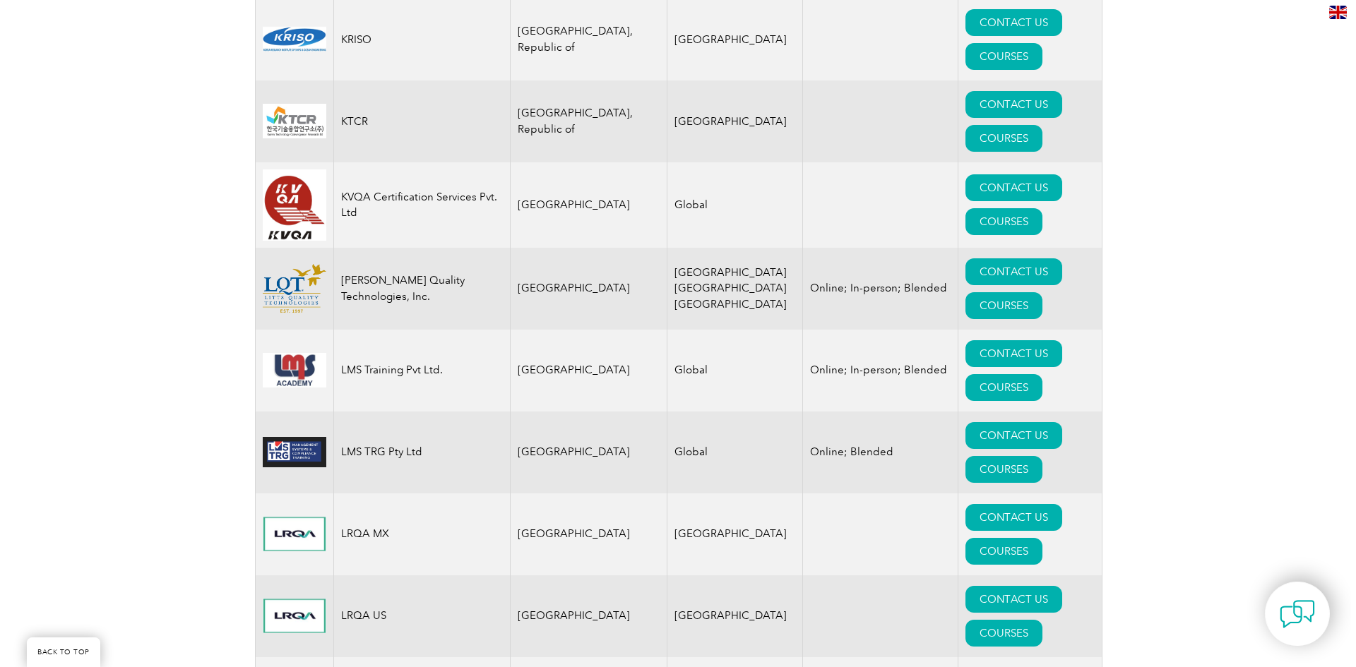
scroll to position [12779, 0]
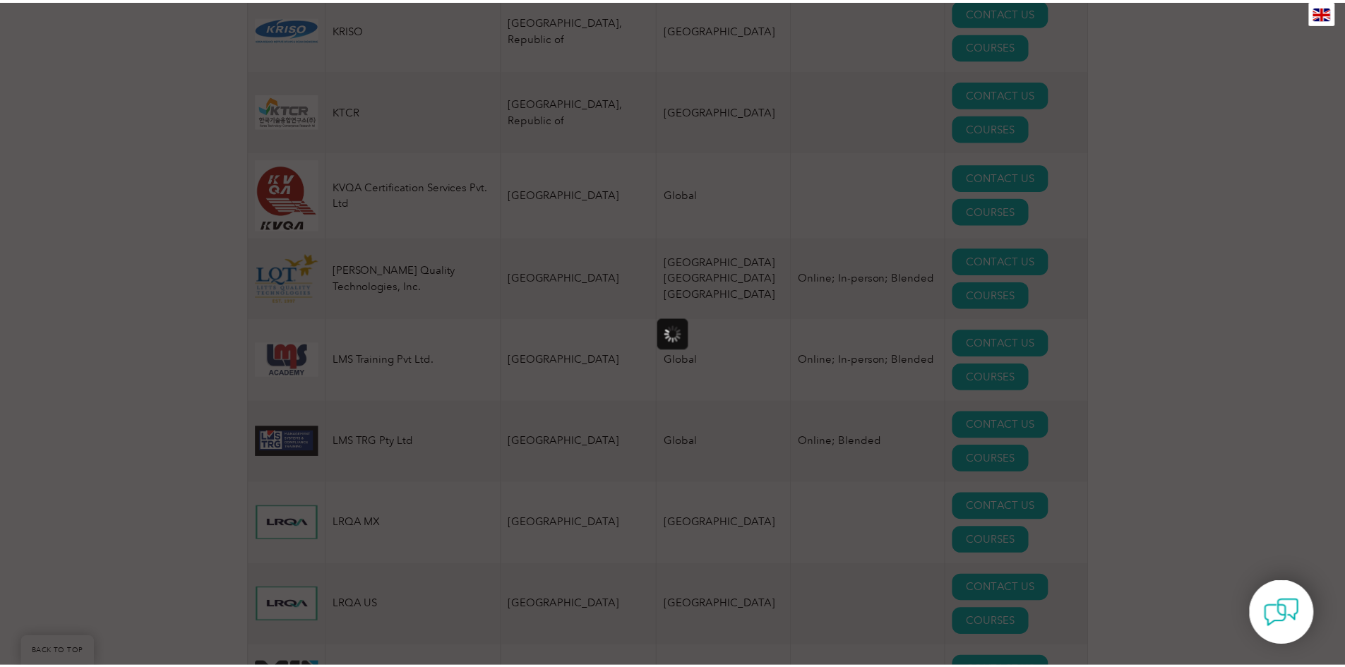
scroll to position [0, 0]
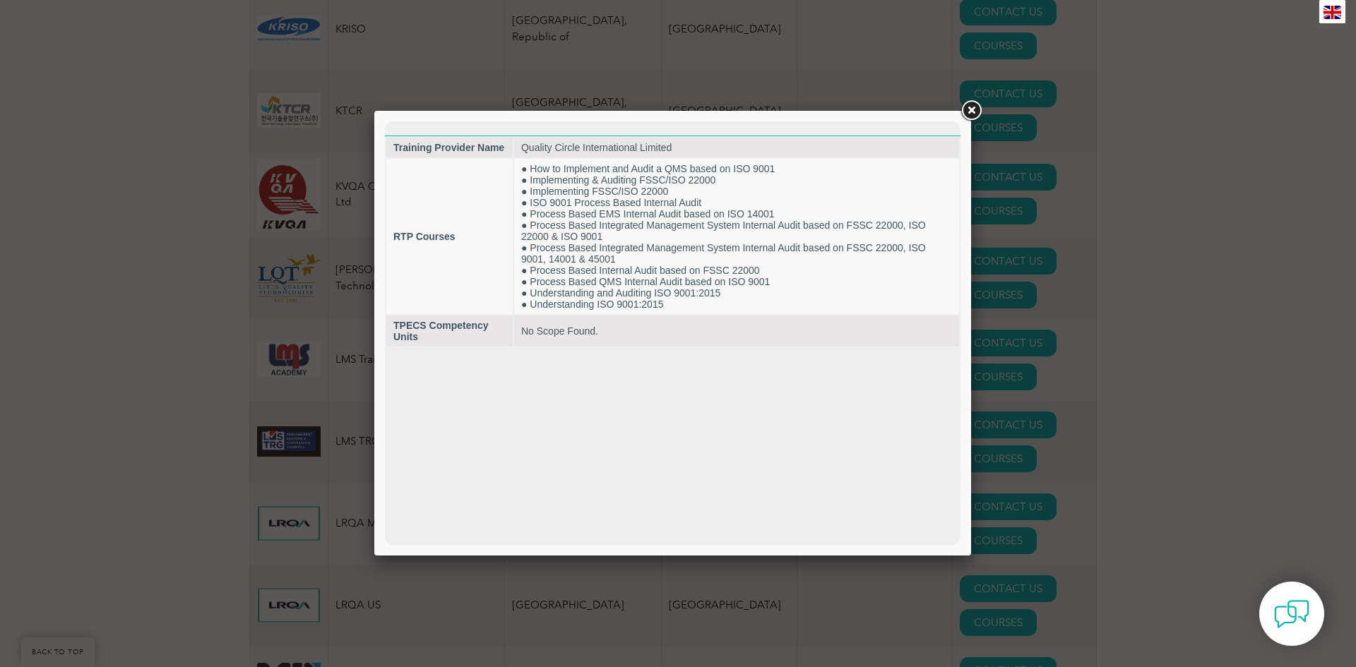
click at [970, 107] on link at bounding box center [970, 110] width 25 height 25
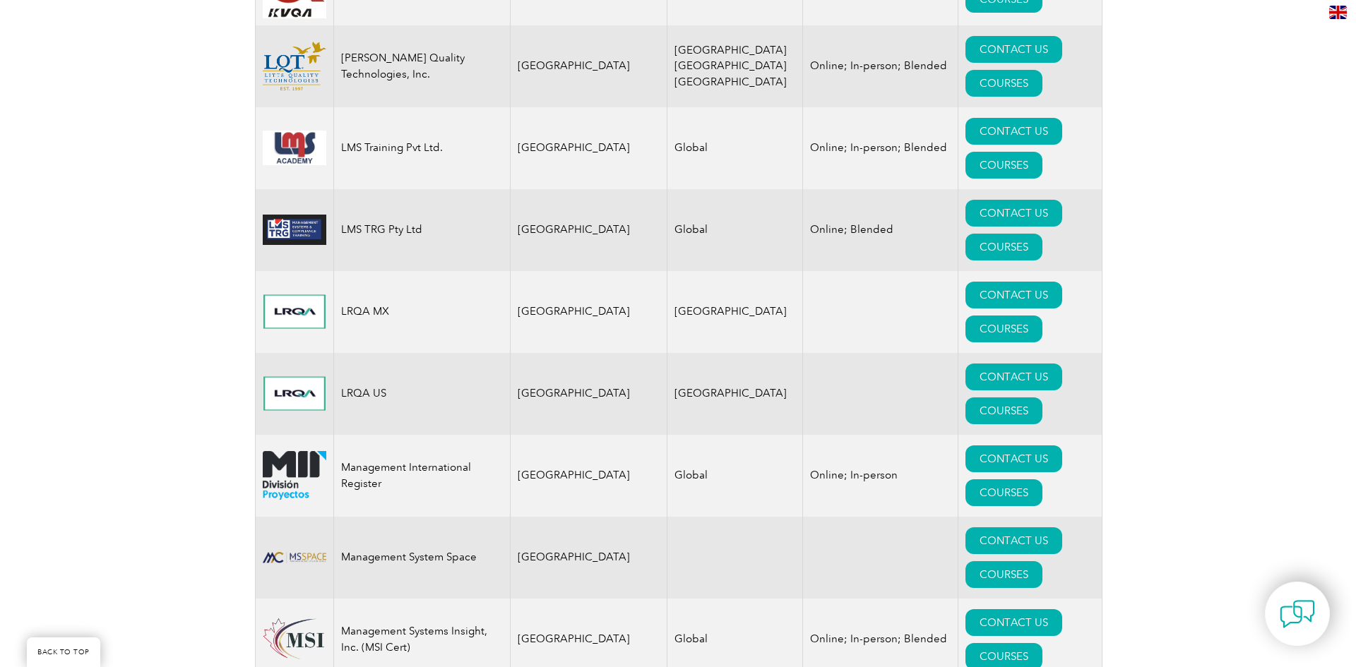
scroll to position [13061, 0]
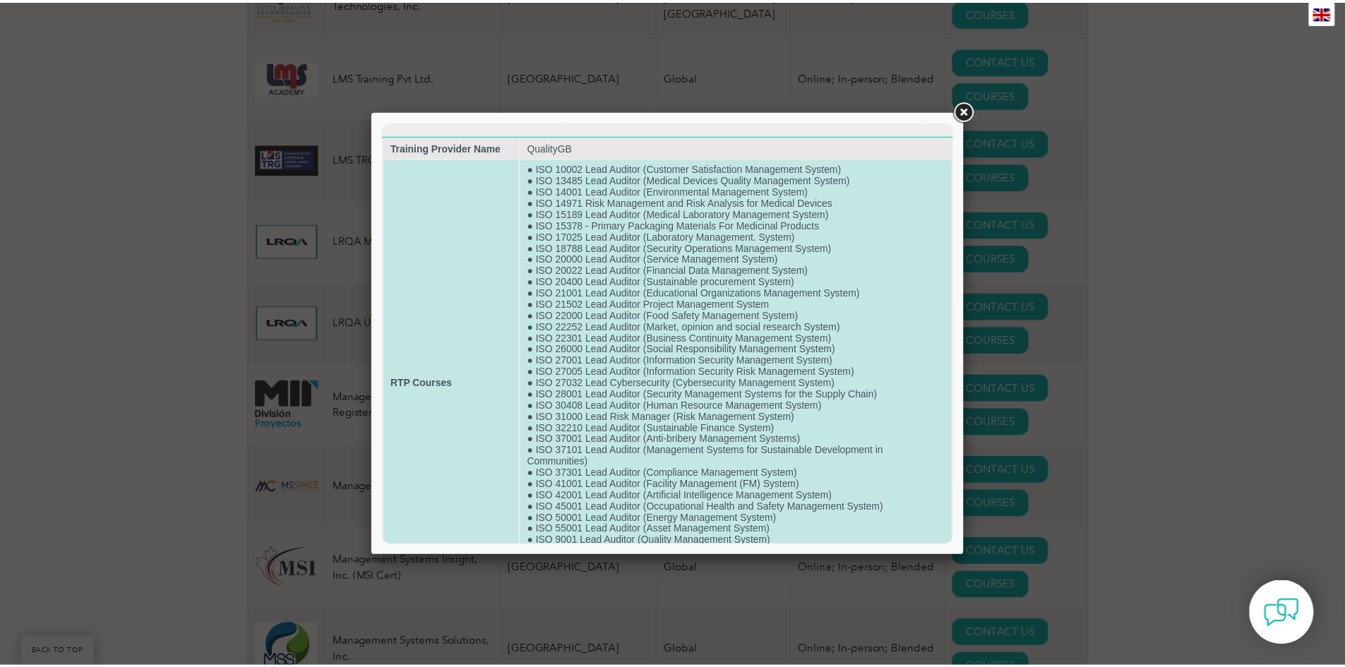
scroll to position [0, 0]
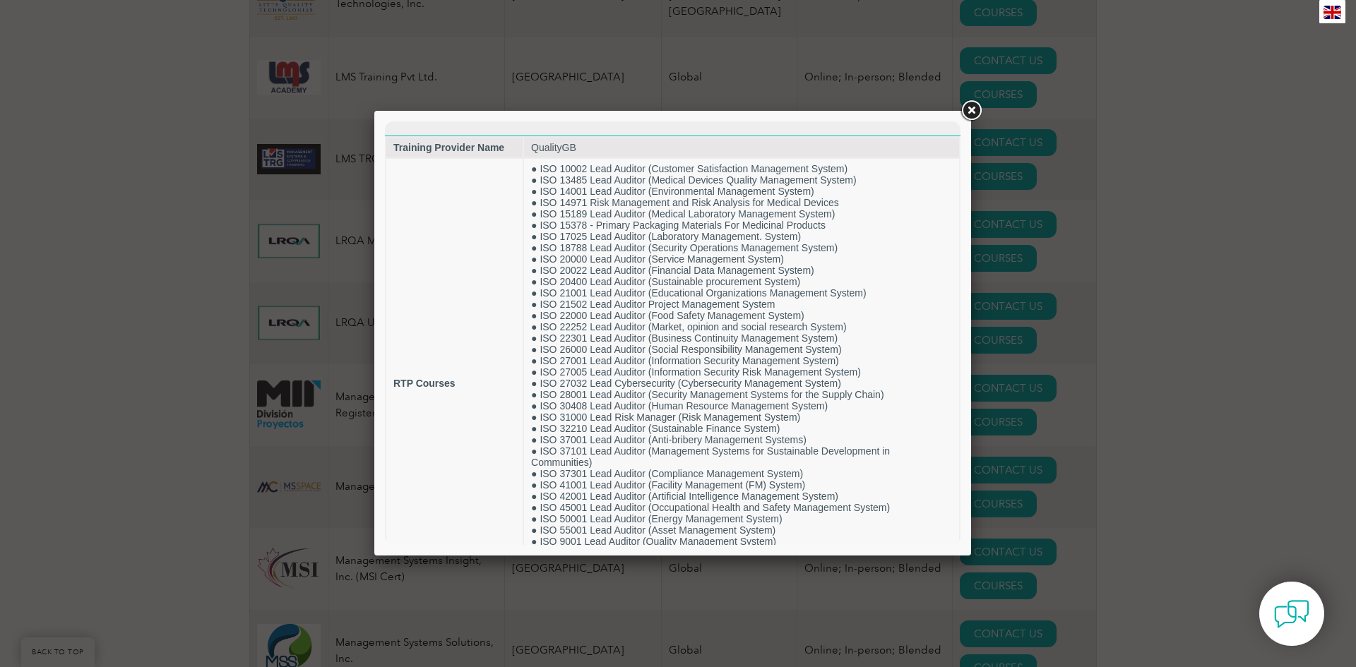
click at [969, 110] on link at bounding box center [970, 110] width 25 height 25
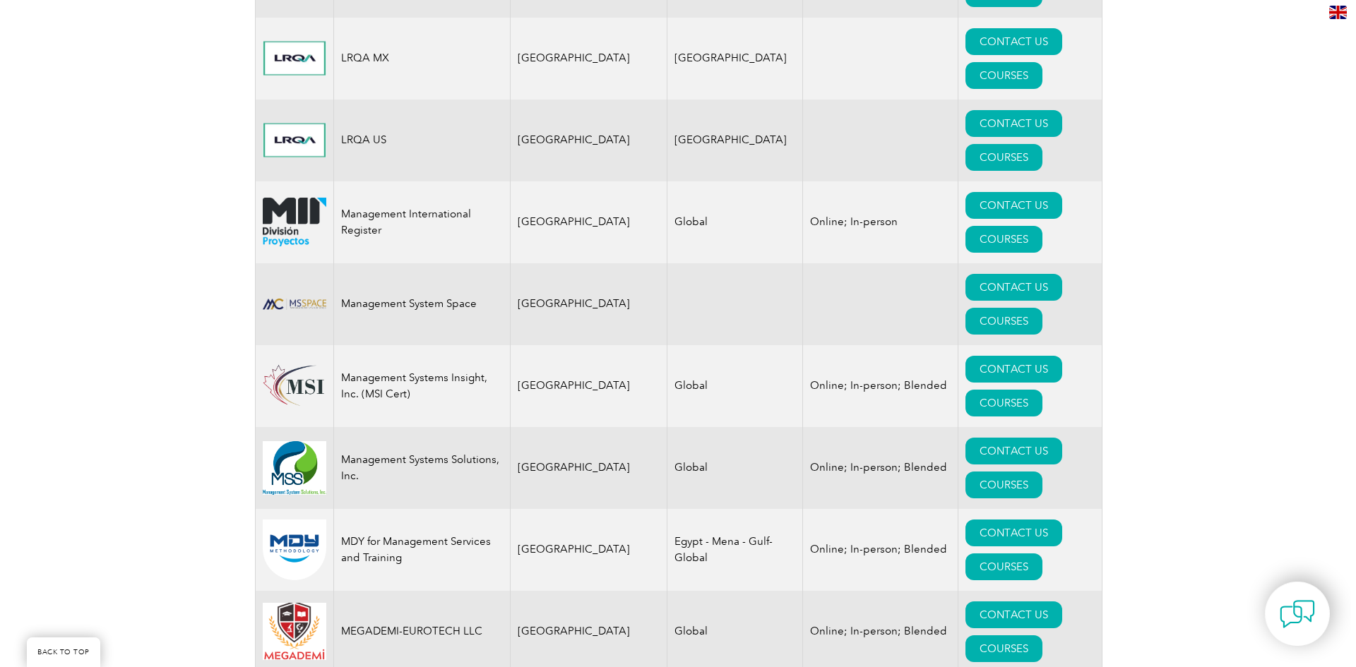
scroll to position [13273, 0]
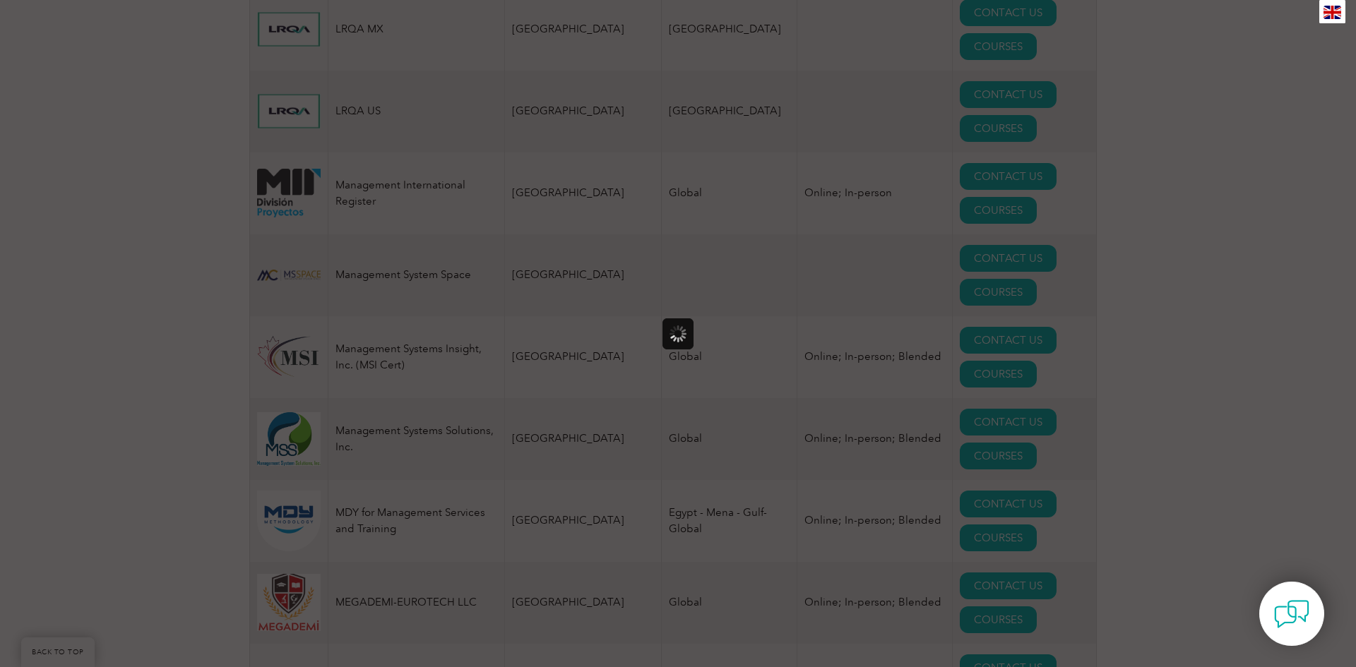
scroll to position [0, 0]
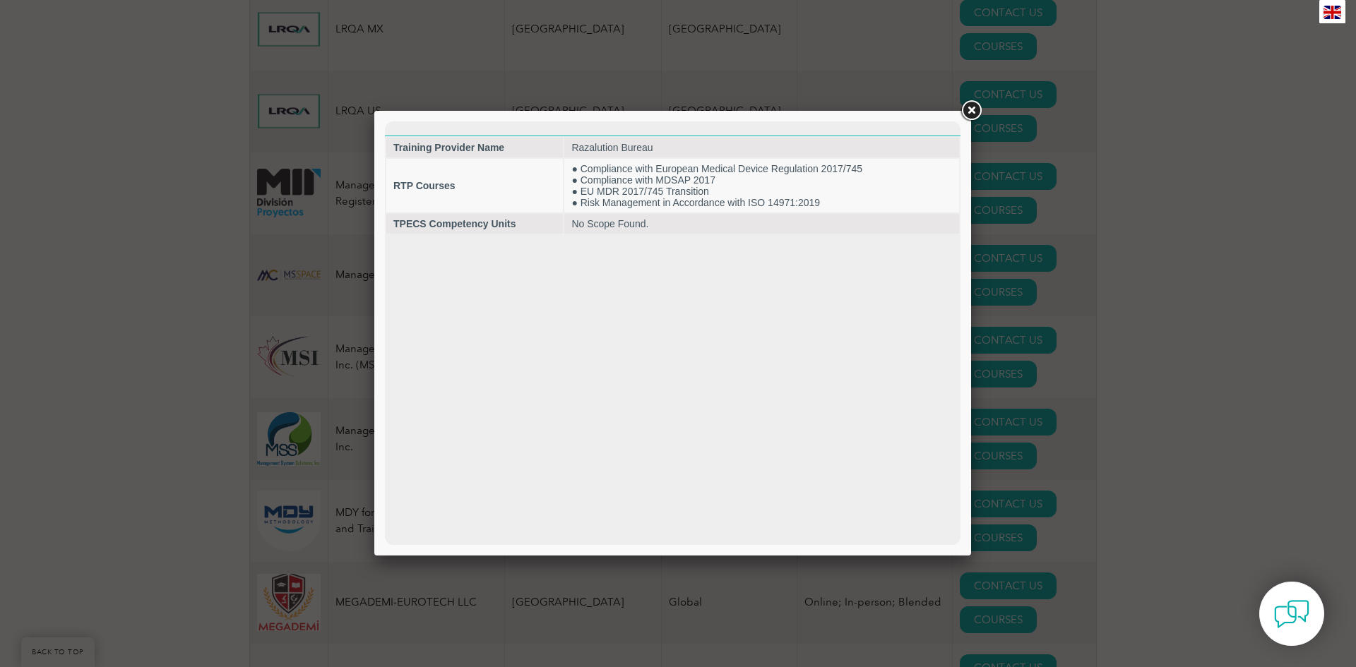
click at [967, 114] on link at bounding box center [970, 110] width 25 height 25
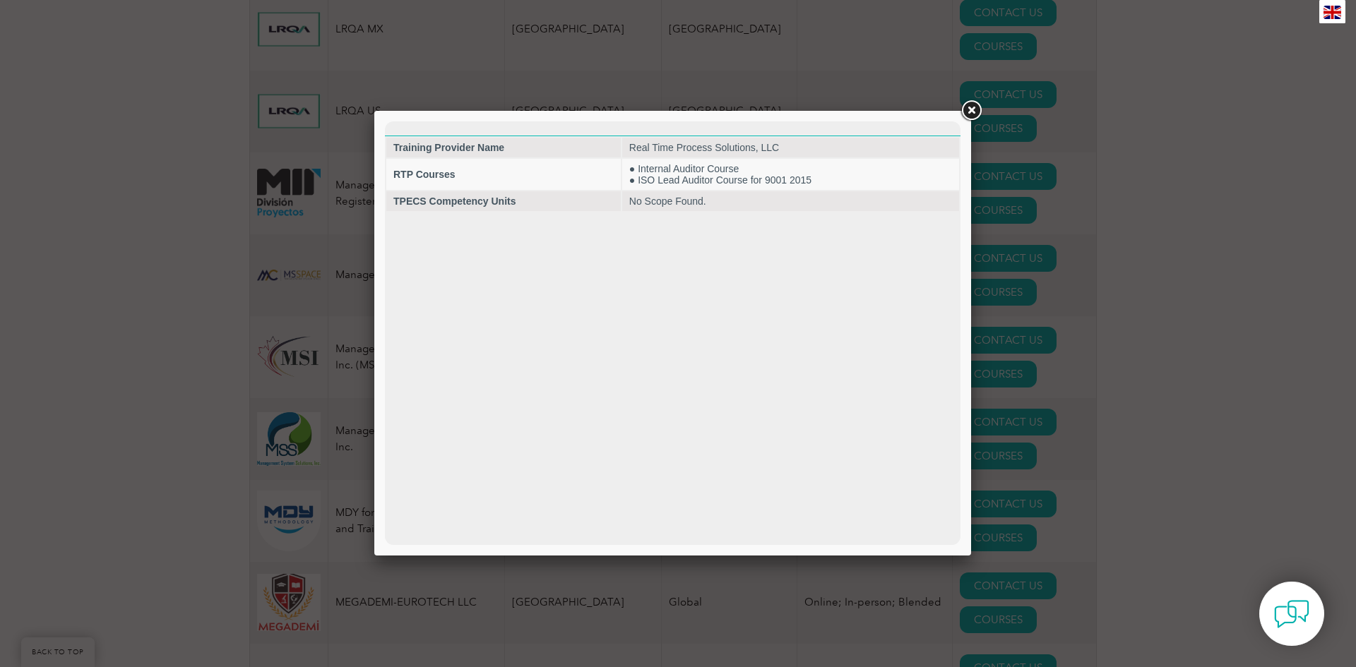
click at [971, 109] on link at bounding box center [970, 110] width 25 height 25
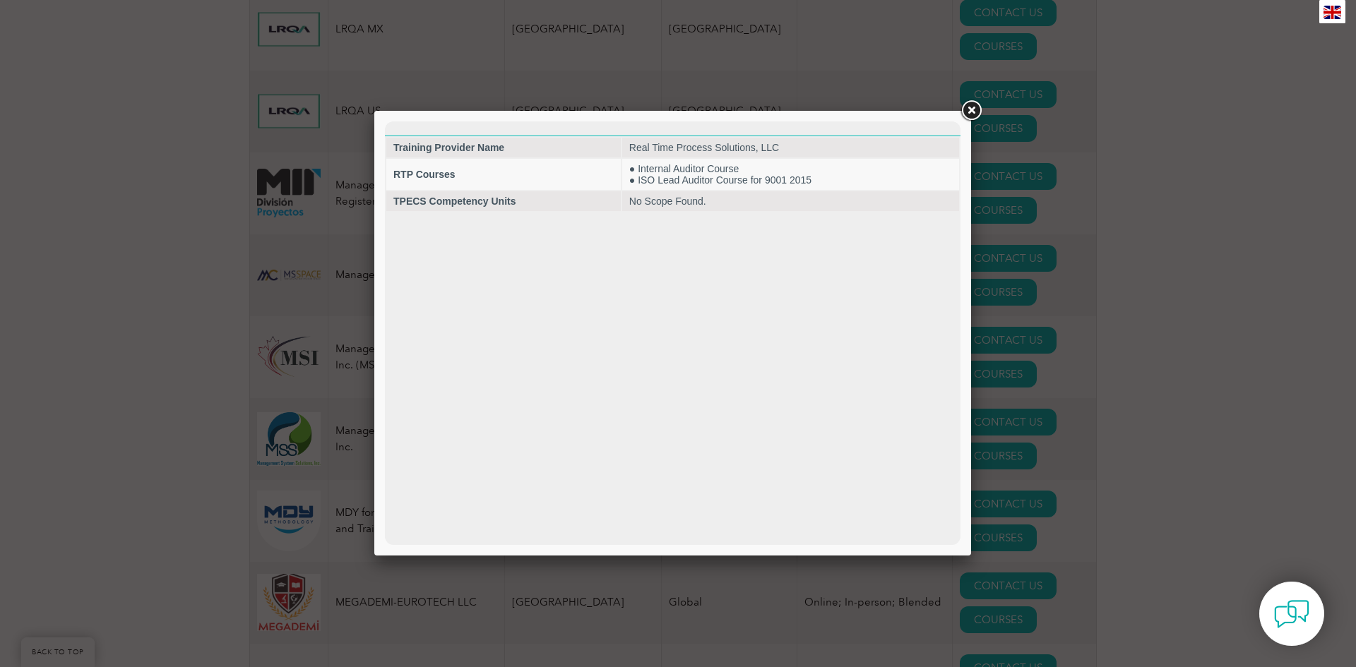
click at [971, 105] on link at bounding box center [970, 110] width 25 height 25
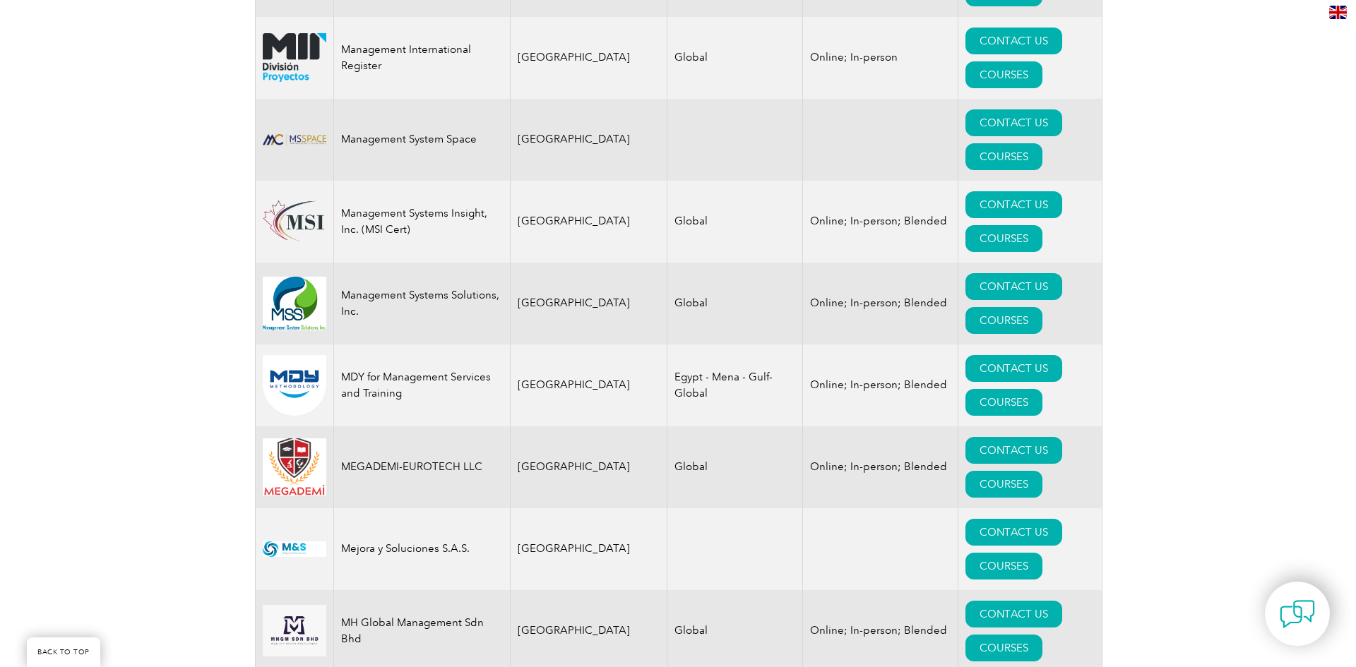
scroll to position [13414, 0]
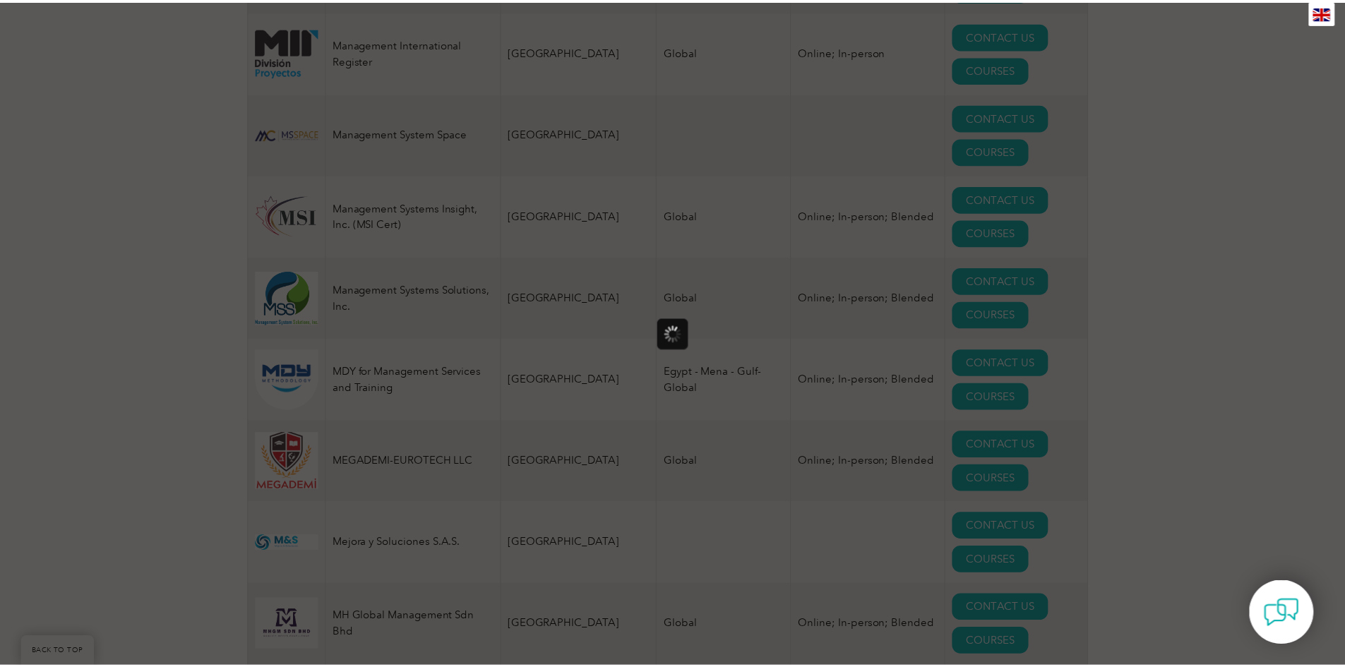
scroll to position [0, 0]
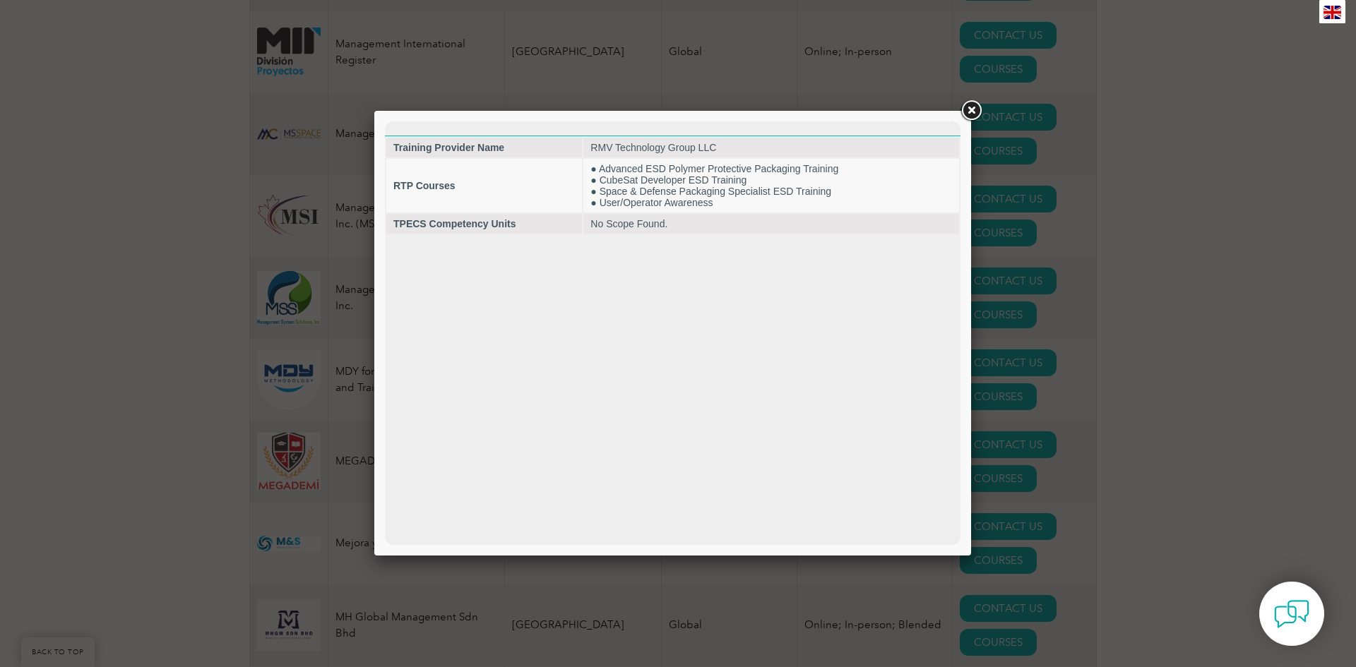
click at [969, 108] on link at bounding box center [970, 110] width 25 height 25
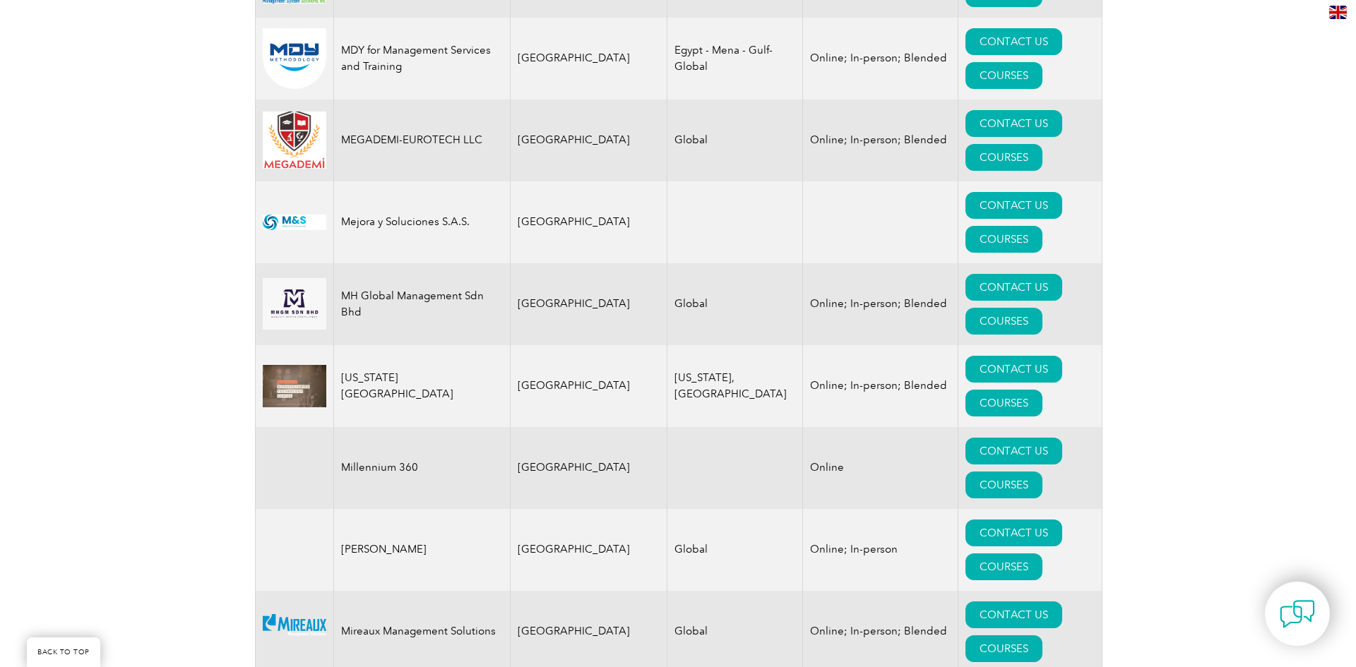
scroll to position [13767, 0]
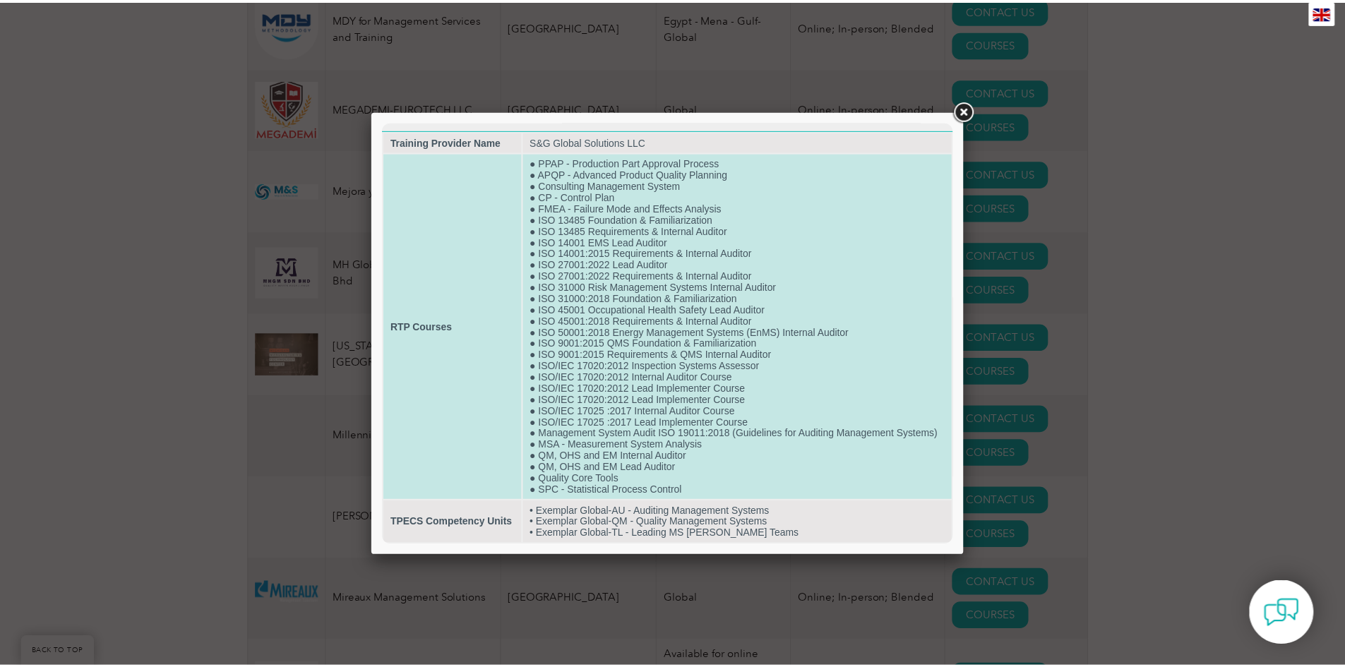
scroll to position [18, 0]
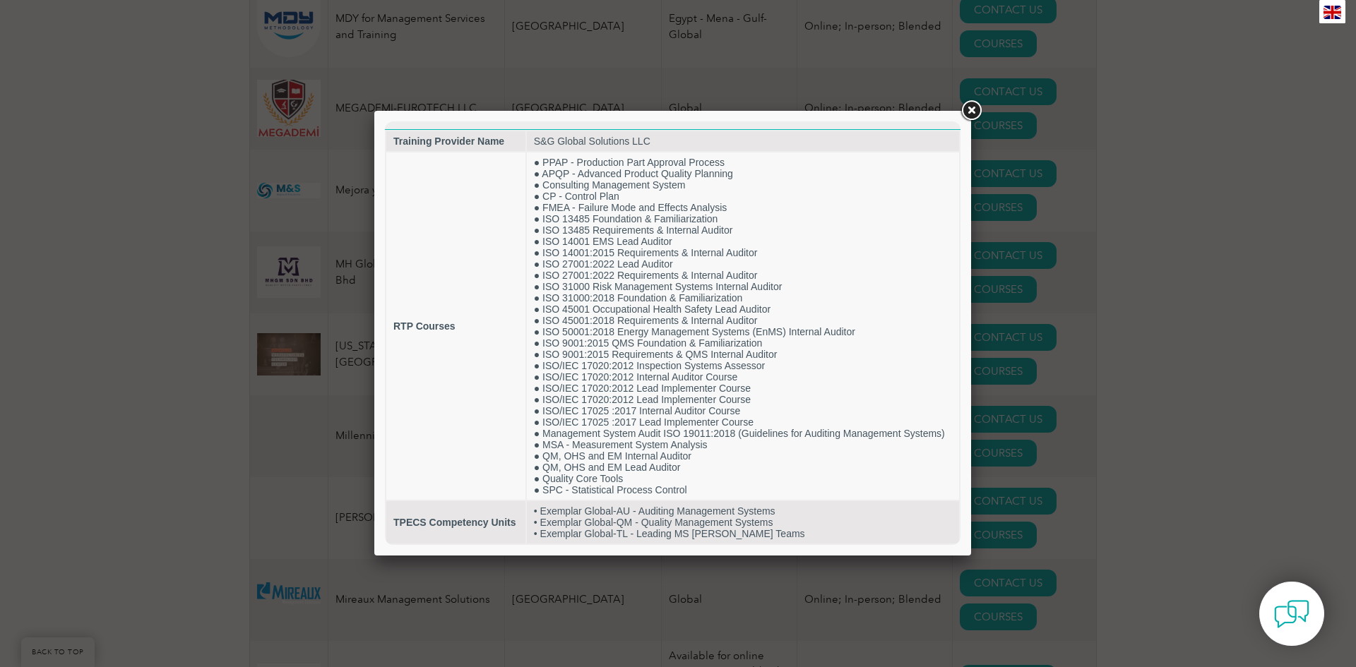
click at [971, 112] on link at bounding box center [970, 110] width 25 height 25
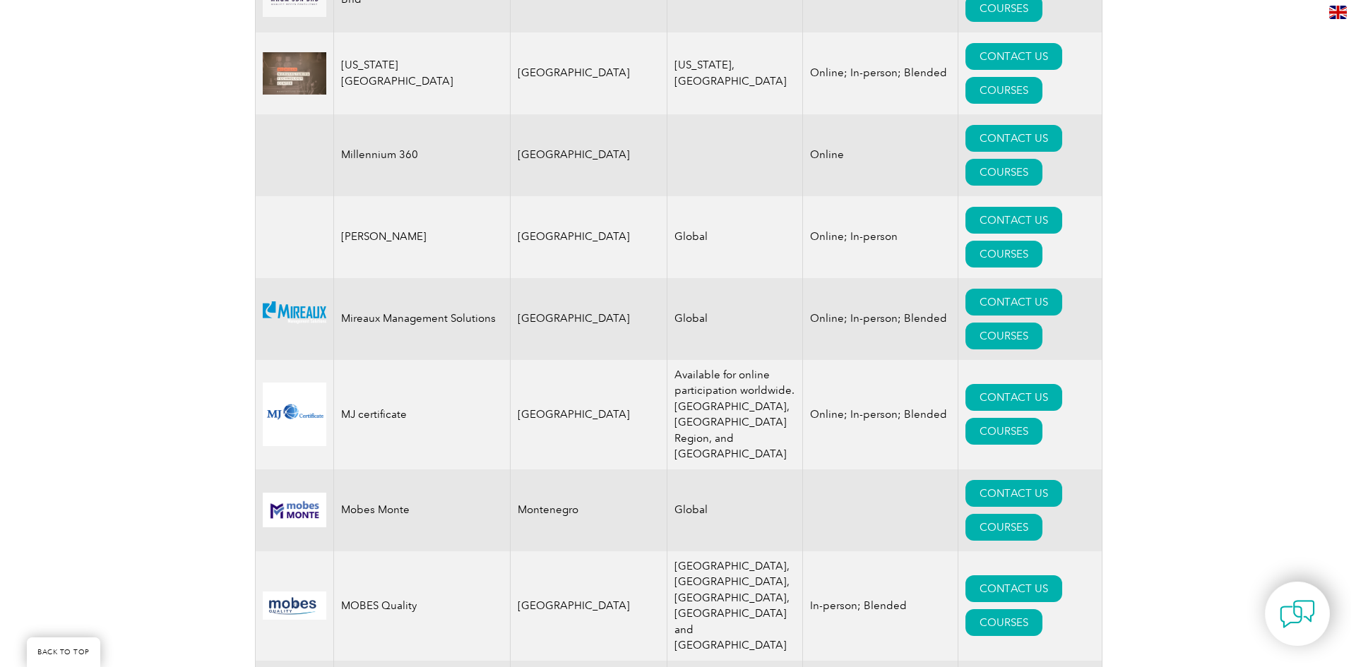
scroll to position [14050, 0]
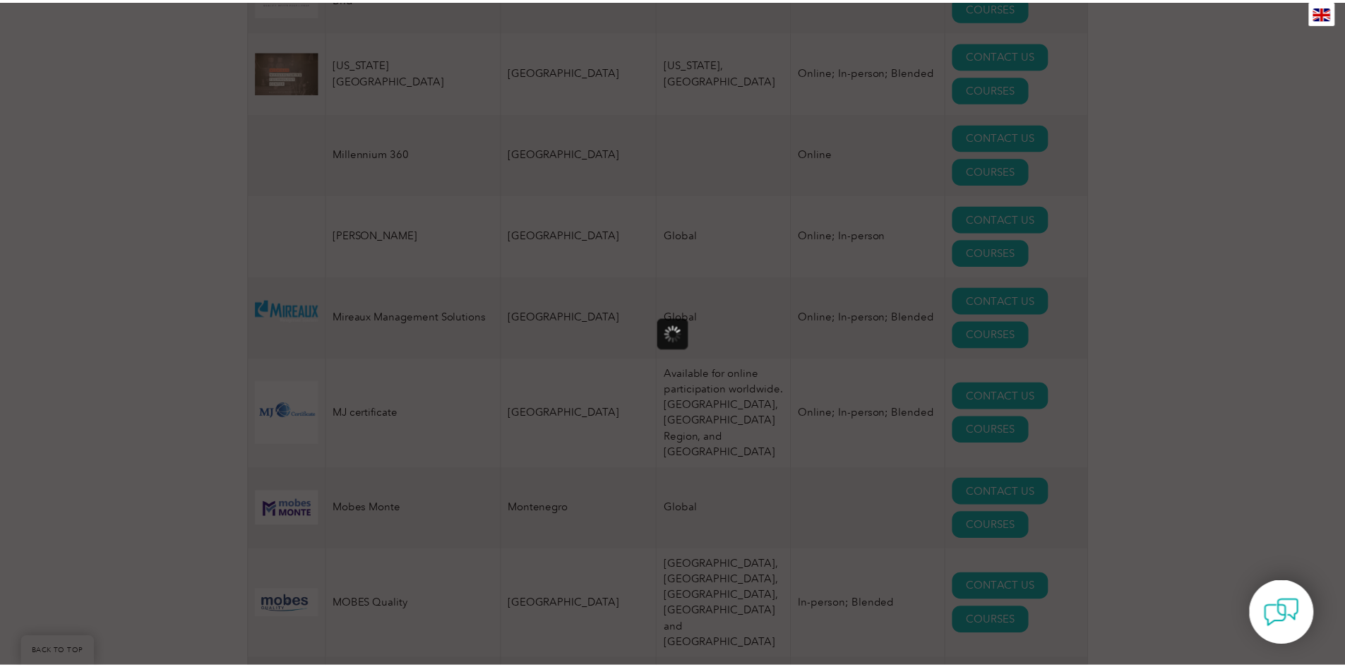
scroll to position [0, 0]
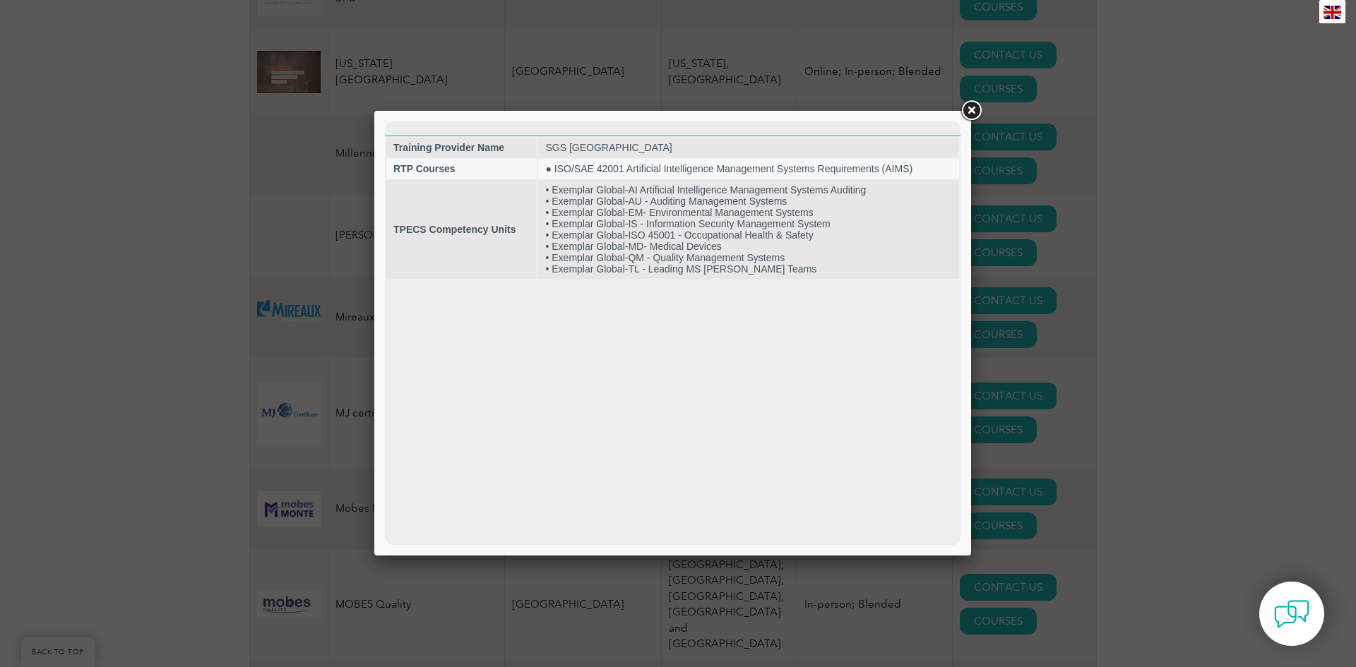
click at [969, 111] on link at bounding box center [970, 110] width 25 height 25
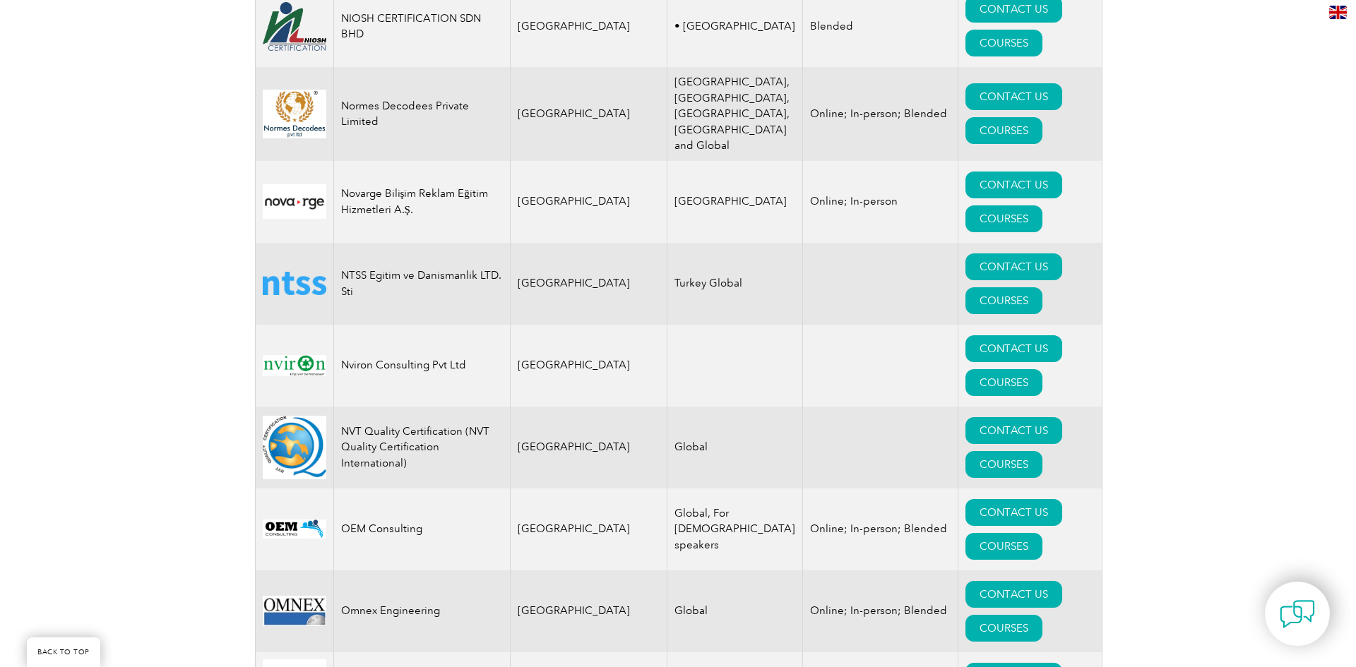
scroll to position [15603, 0]
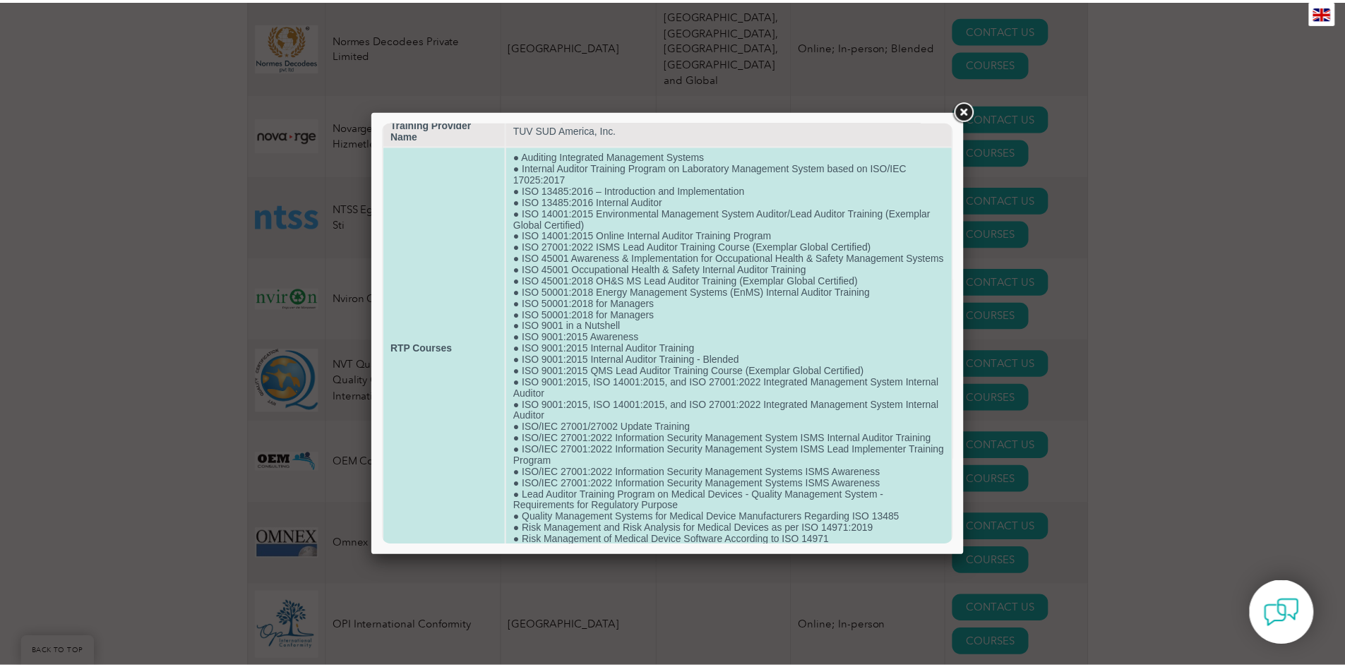
scroll to position [4, 0]
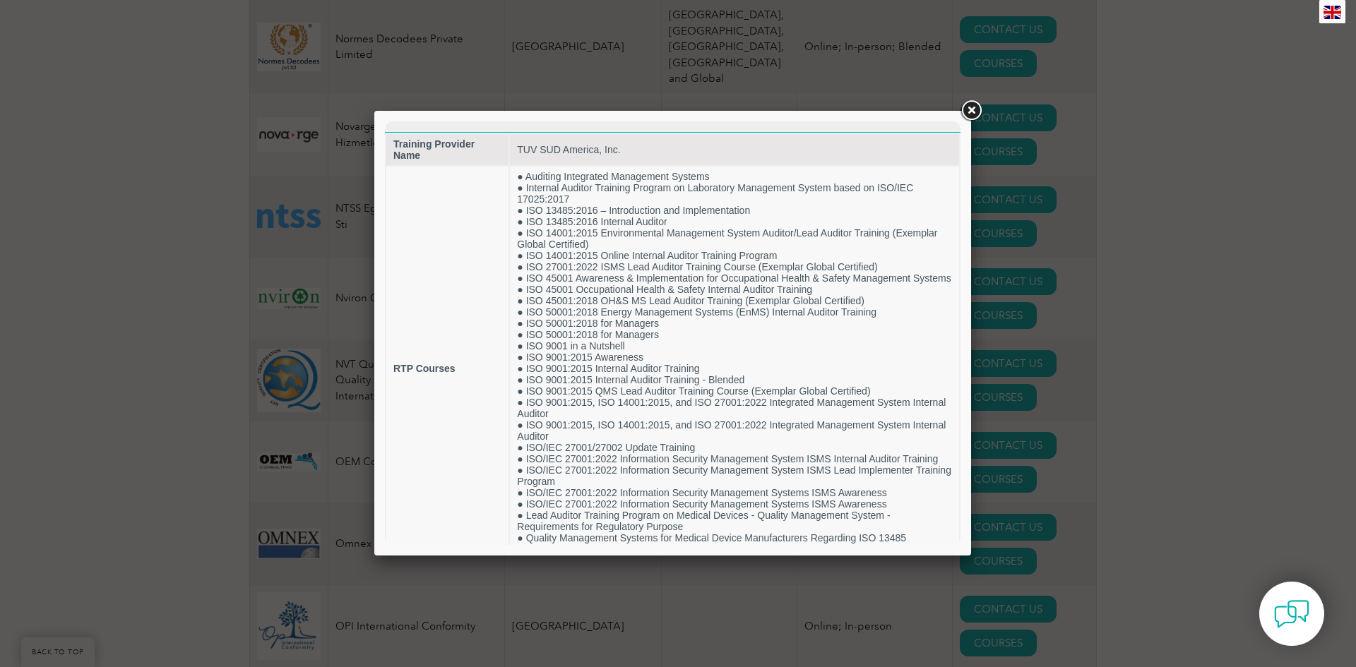
click at [964, 109] on link at bounding box center [970, 110] width 25 height 25
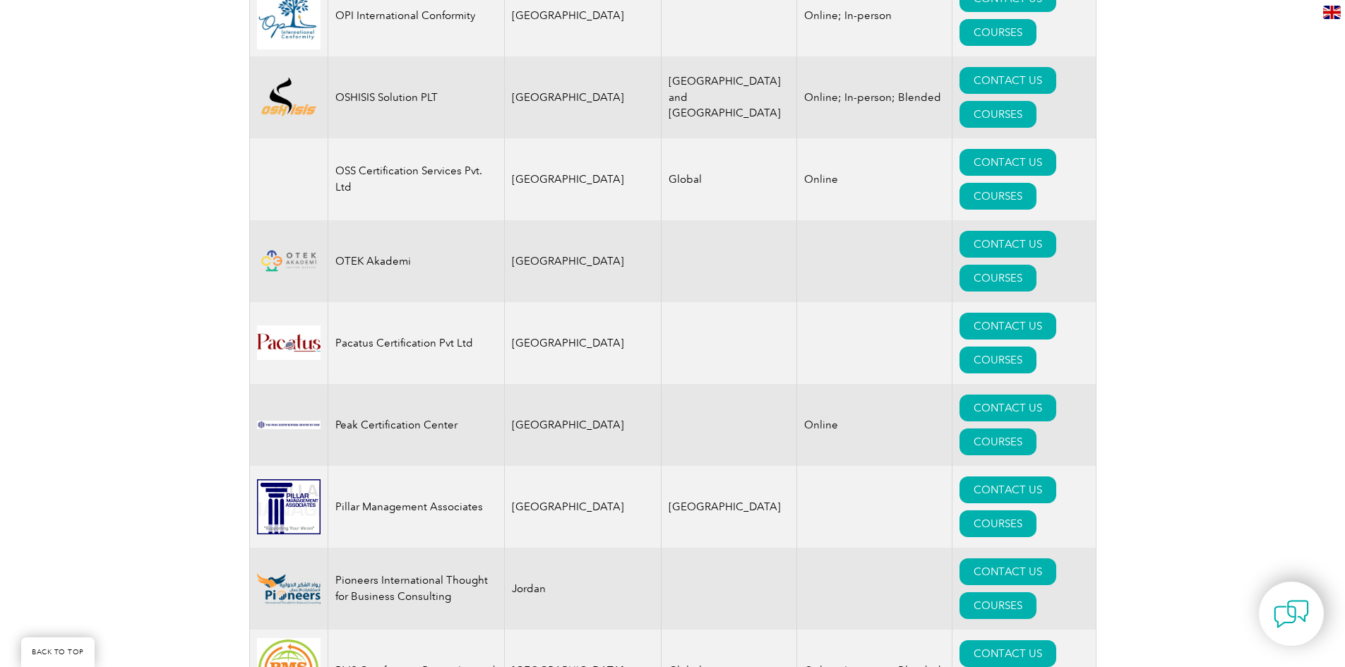
scroll to position [16238, 0]
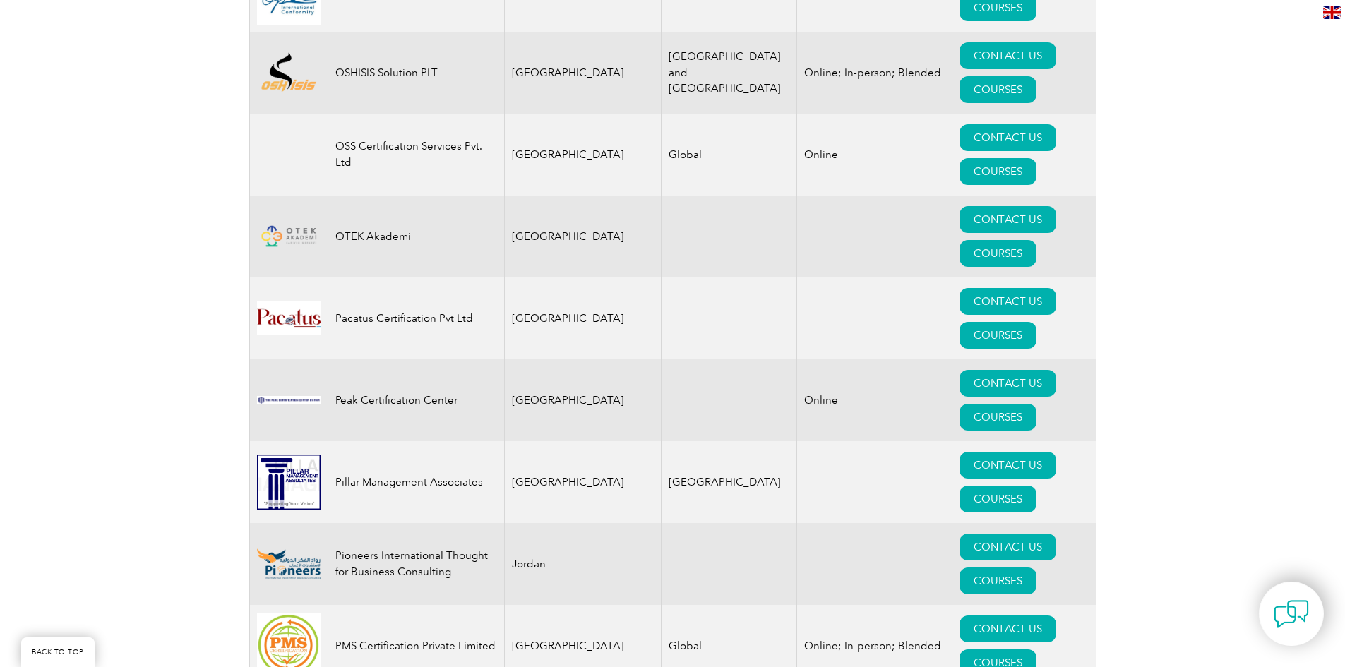
drag, startPoint x: 664, startPoint y: 301, endPoint x: 148, endPoint y: 309, distance: 516.9
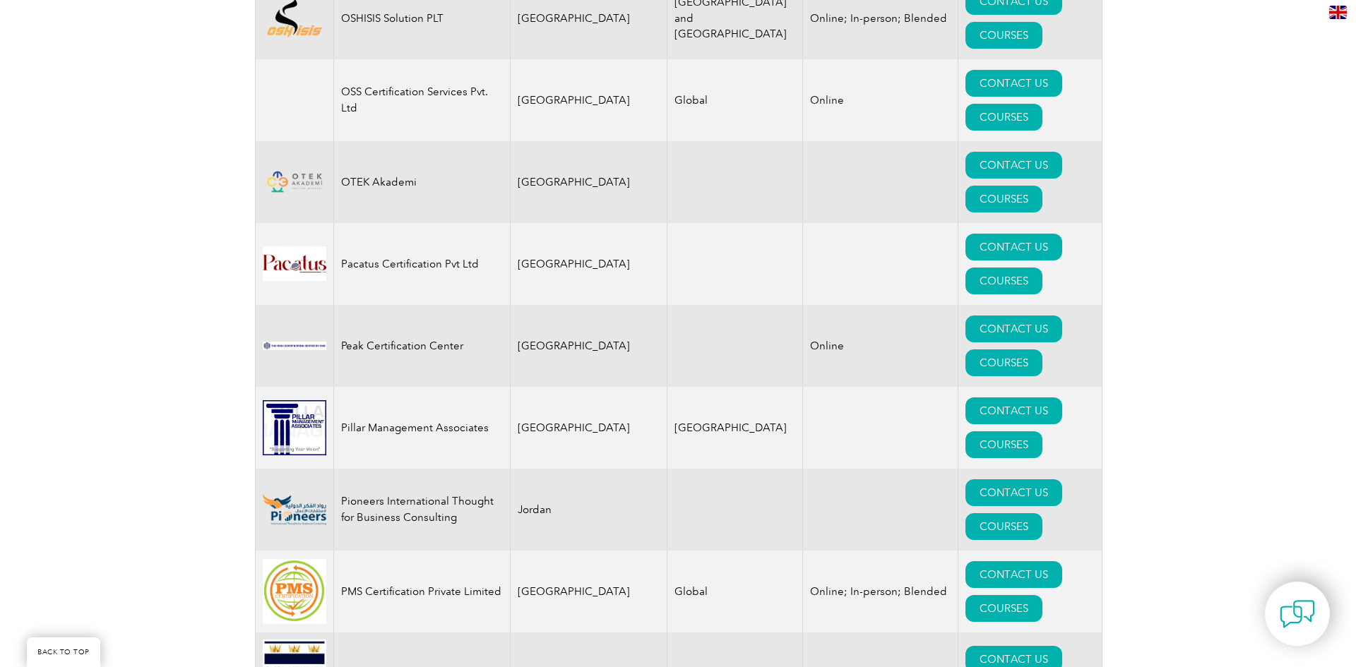
scroll to position [16450, 0]
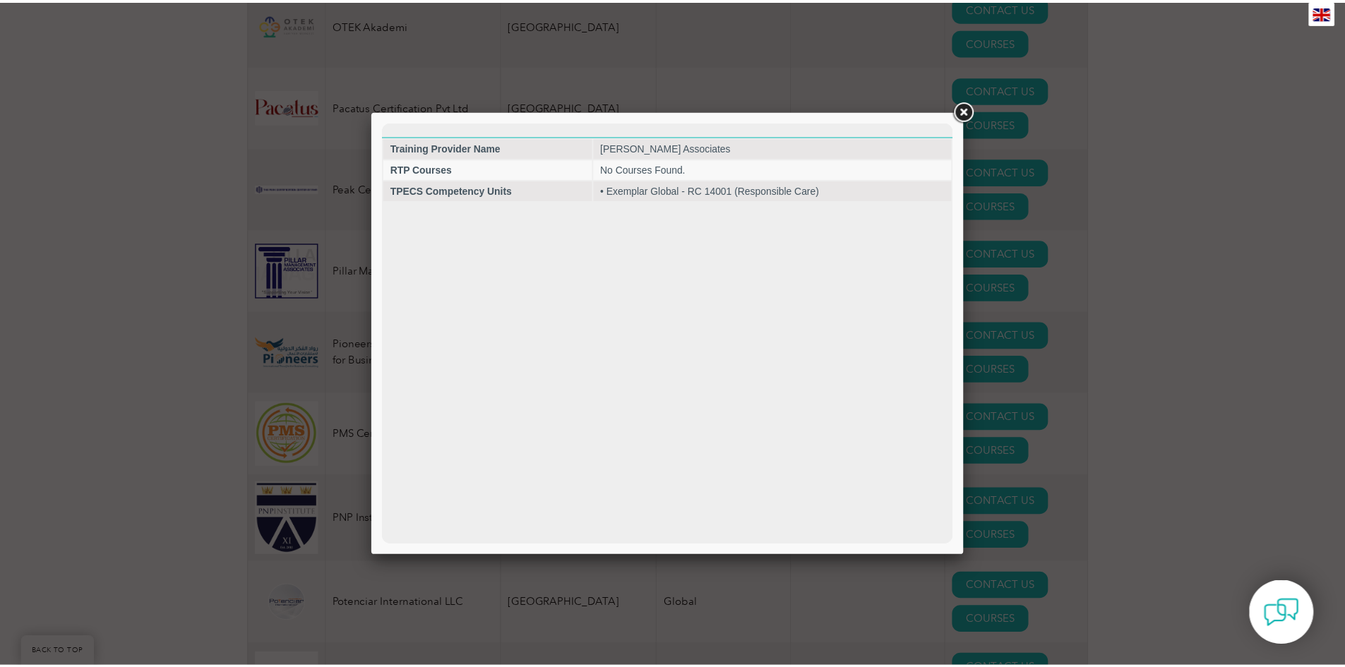
scroll to position [0, 0]
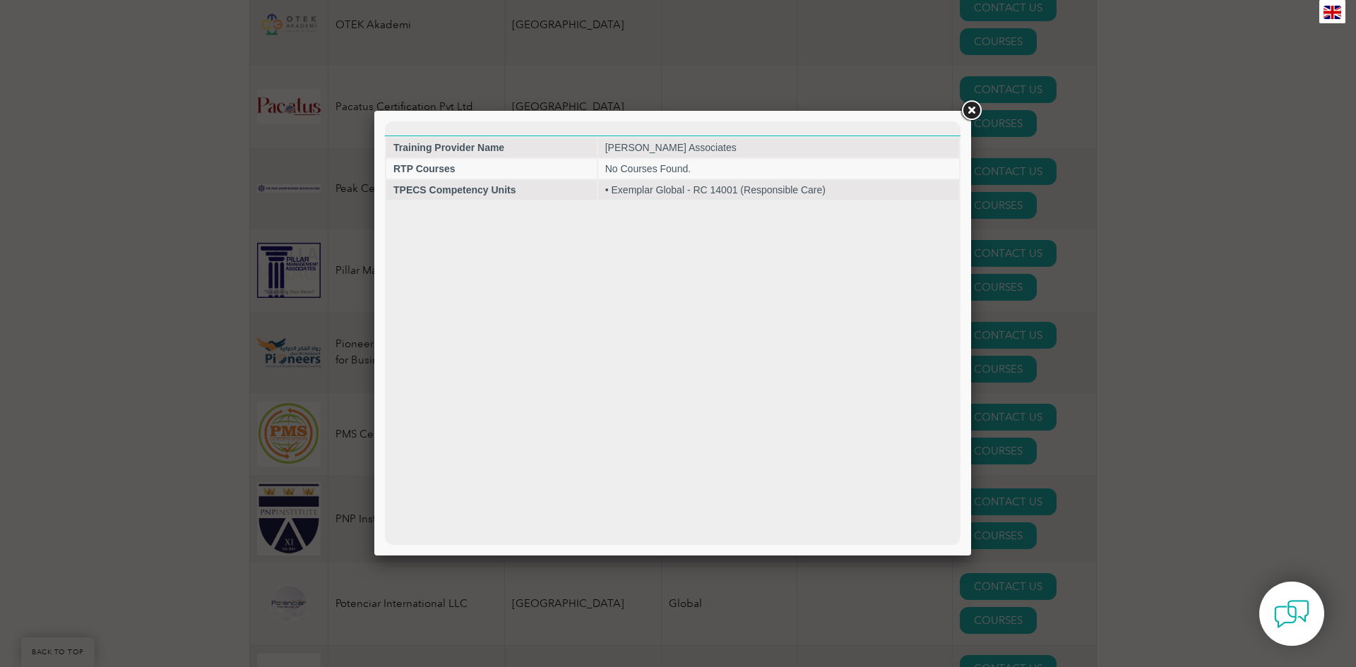
drag, startPoint x: 995, startPoint y: 211, endPoint x: 977, endPoint y: 107, distance: 105.3
click at [977, 107] on link at bounding box center [970, 110] width 25 height 25
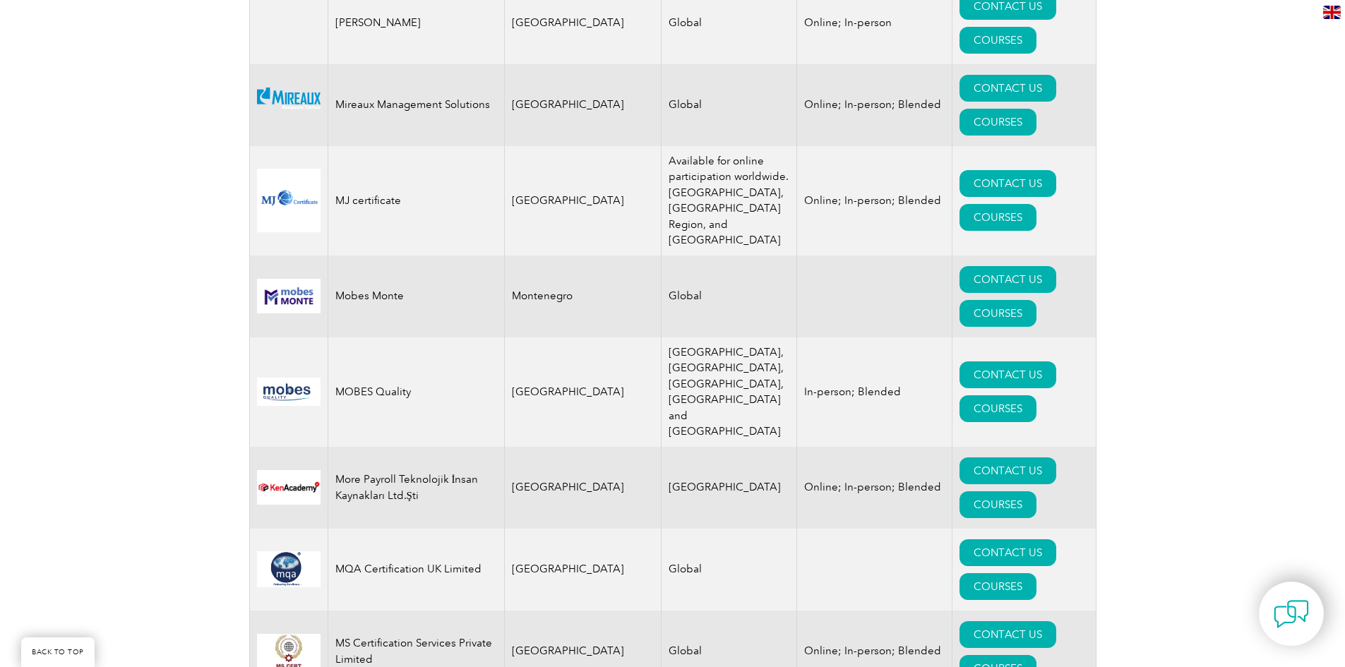
scroll to position [14262, 0]
drag, startPoint x: 734, startPoint y: 345, endPoint x: 1149, endPoint y: 352, distance: 415.9
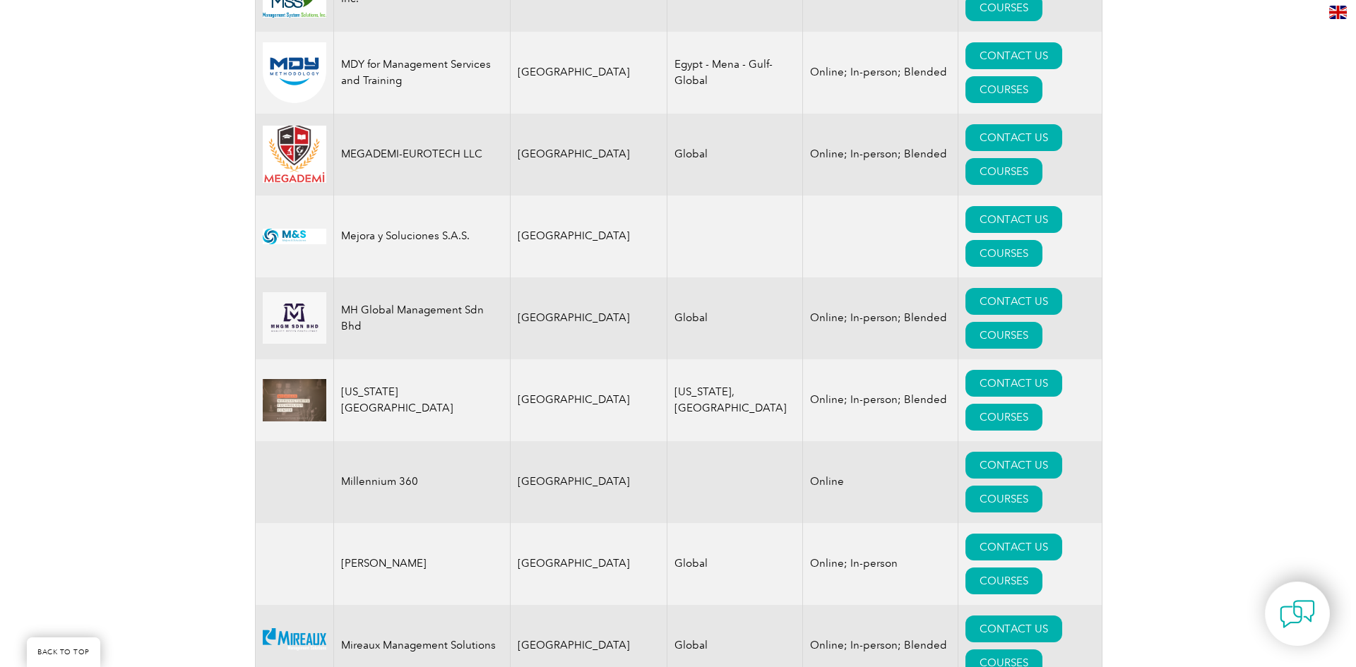
scroll to position [13697, 0]
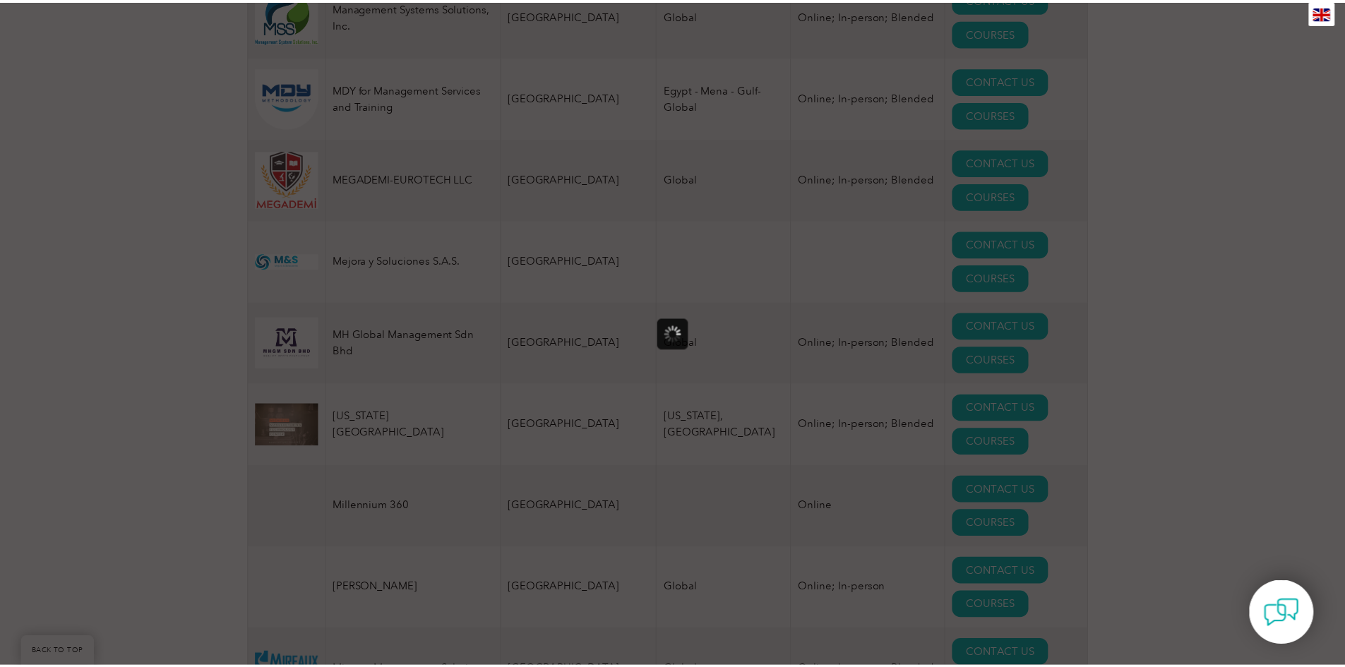
scroll to position [0, 0]
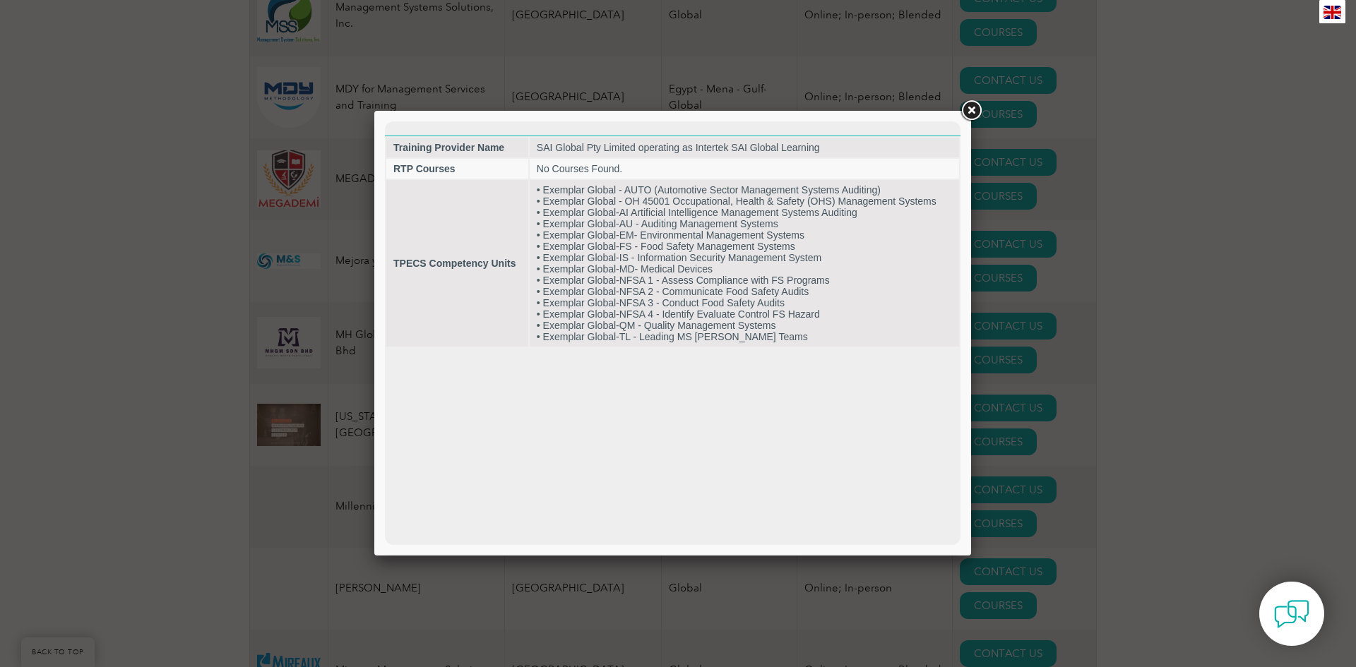
click at [963, 114] on link at bounding box center [970, 110] width 25 height 25
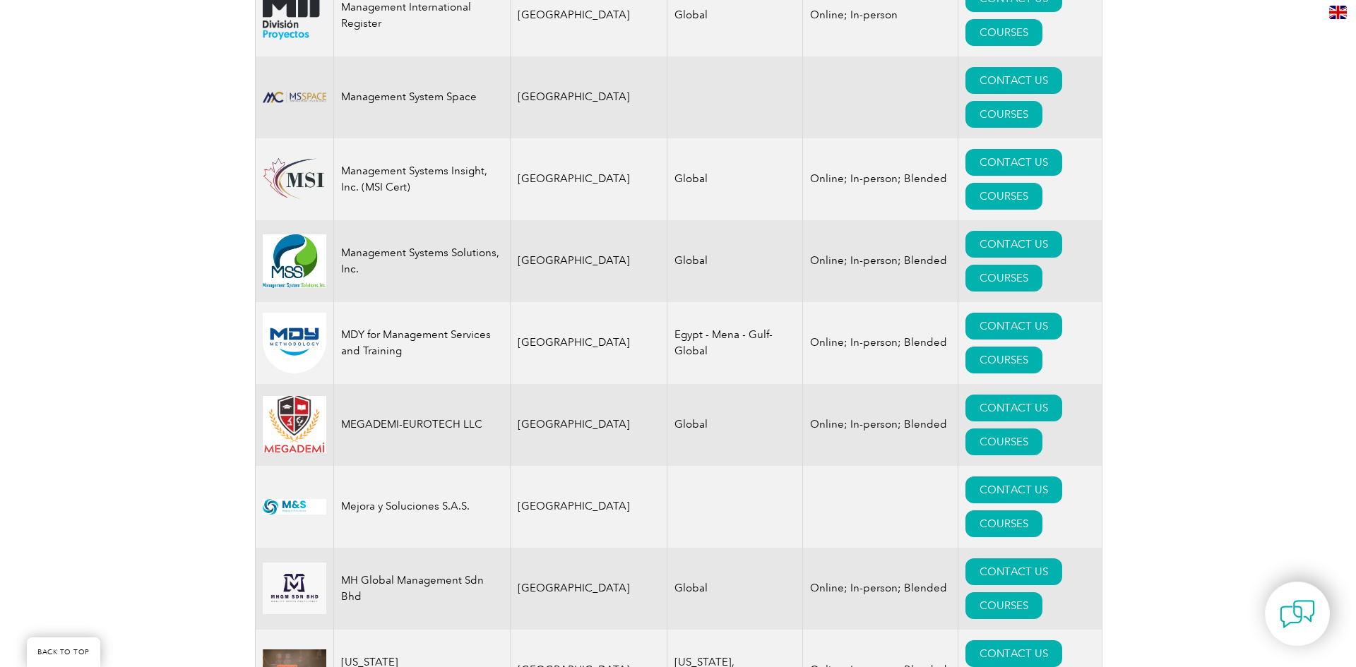
scroll to position [13414, 0]
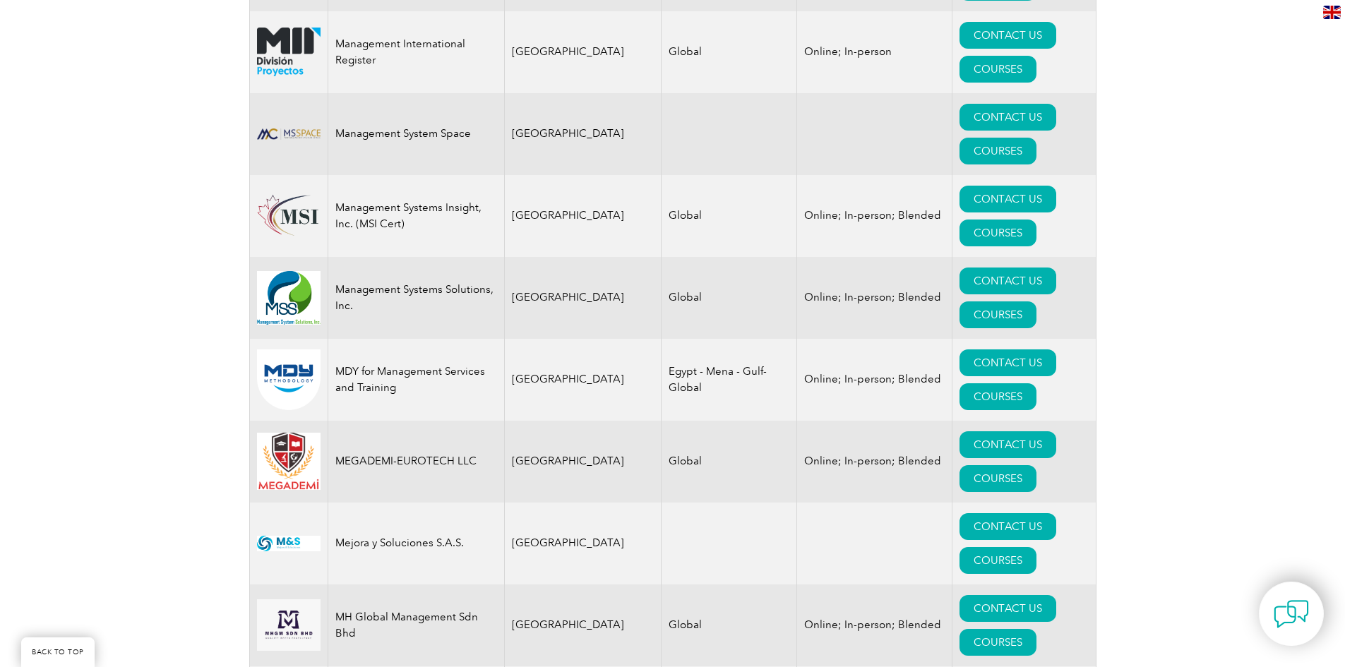
drag, startPoint x: 735, startPoint y: 394, endPoint x: 1176, endPoint y: 382, distance: 440.7
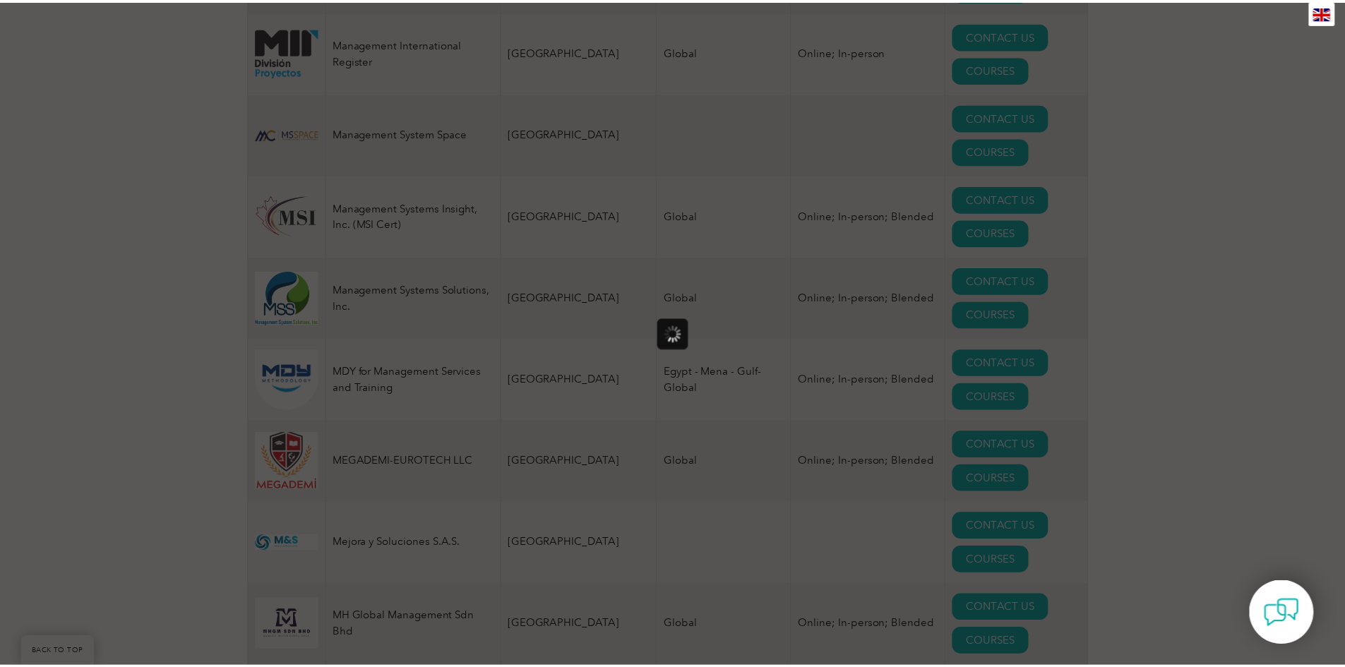
scroll to position [0, 0]
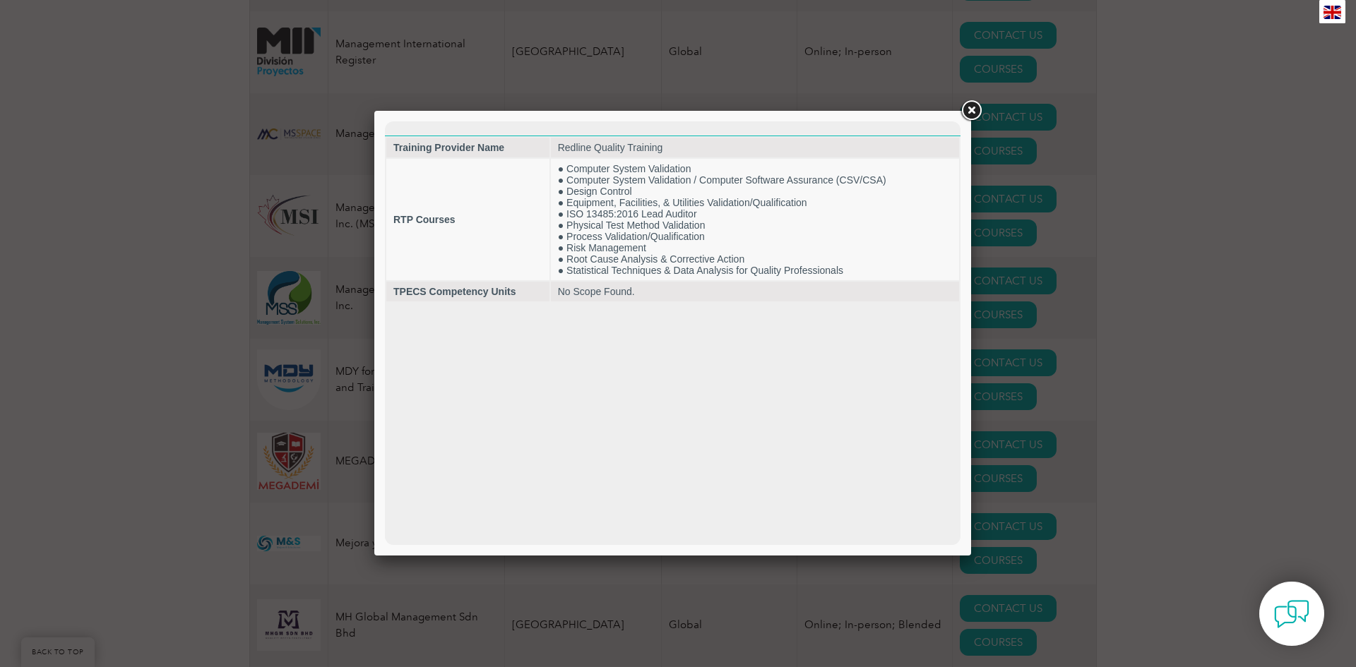
click at [977, 112] on link at bounding box center [970, 110] width 25 height 25
